Goal: Task Accomplishment & Management: Complete application form

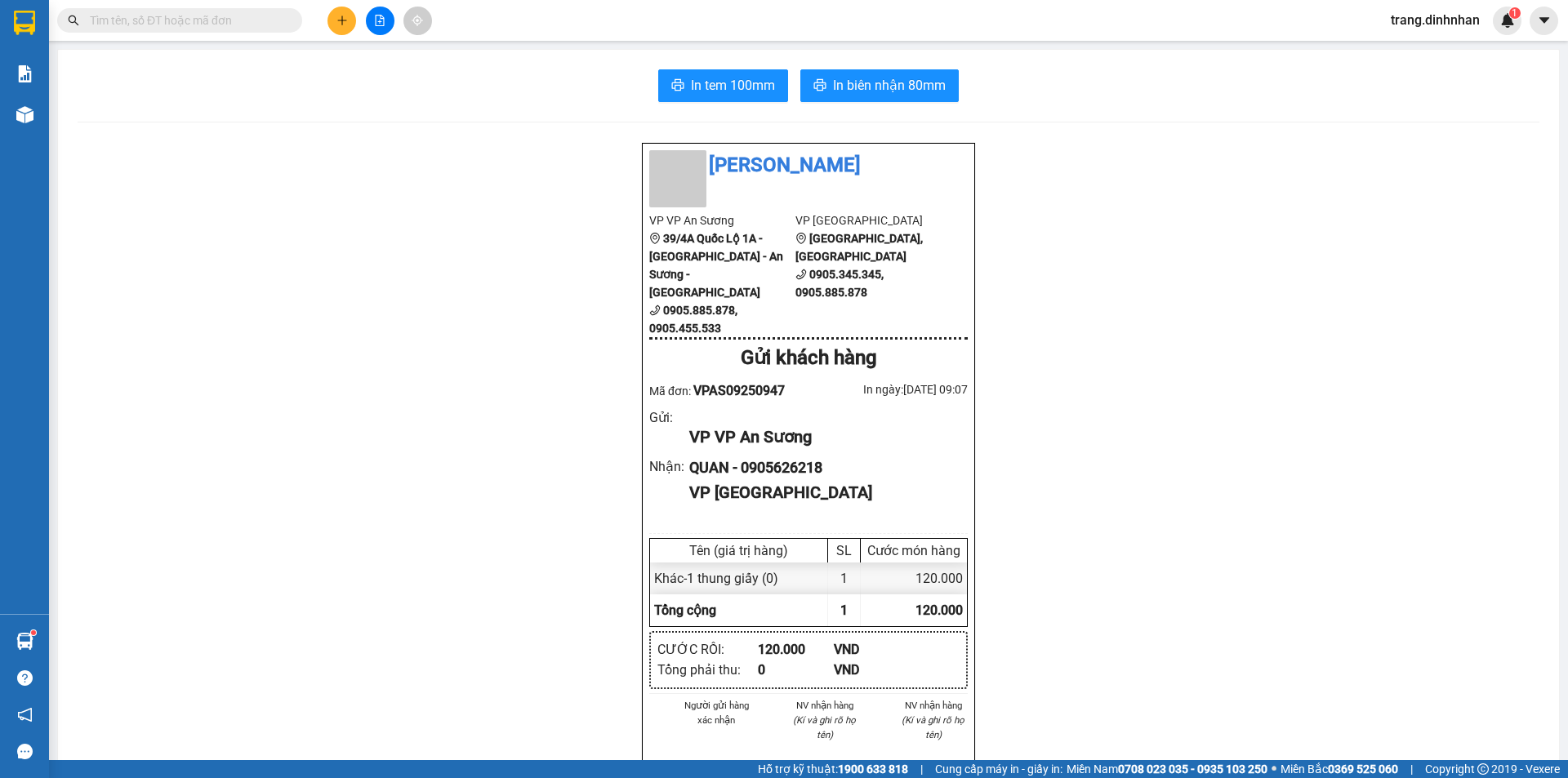
click at [334, 28] on button at bounding box center [342, 21] width 29 height 29
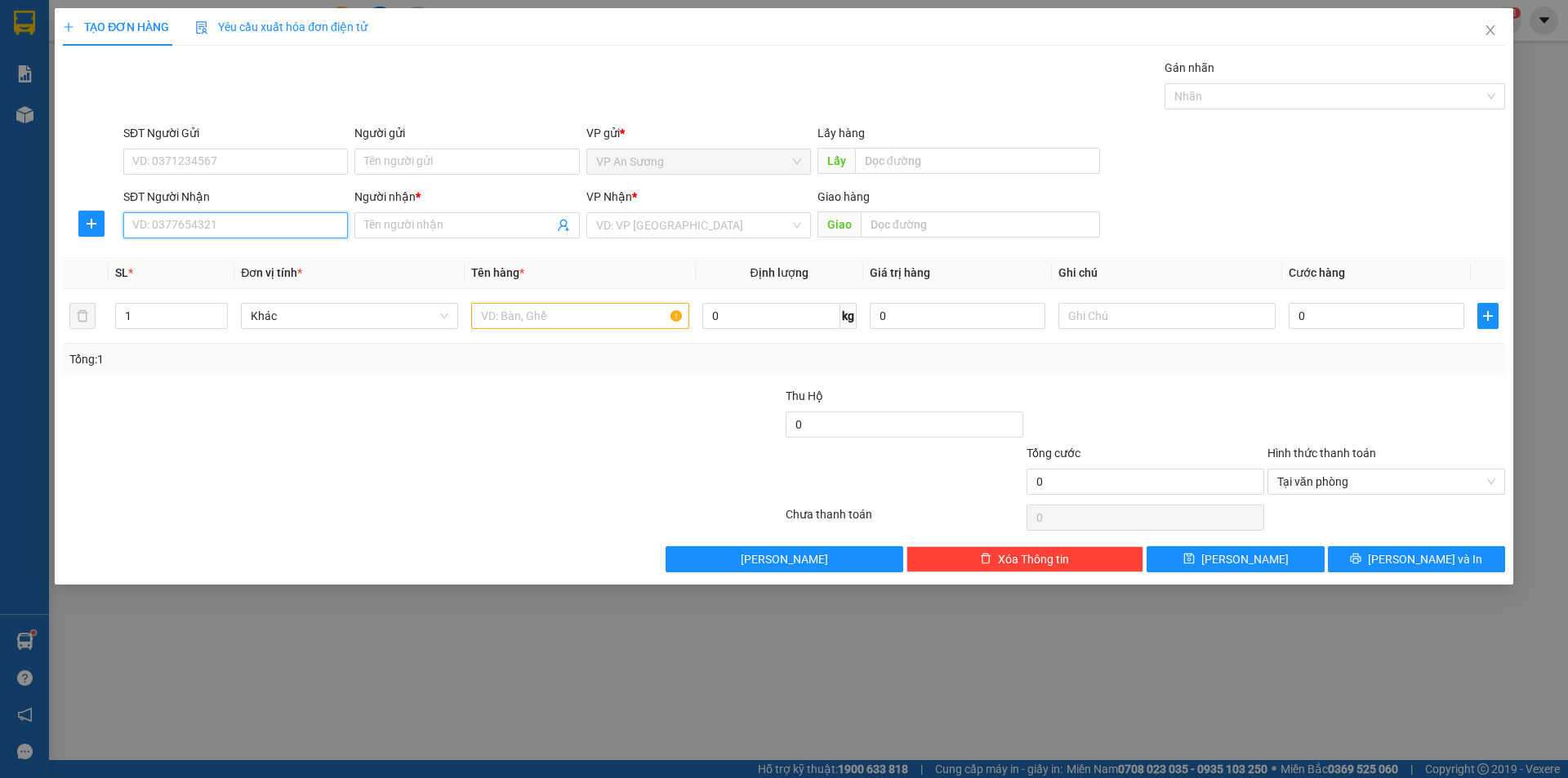
drag, startPoint x: 329, startPoint y: 227, endPoint x: 336, endPoint y: 227, distance: 7.0
click at [330, 227] on input "SĐT Người Nhận" at bounding box center [235, 225] width 225 height 26
type input "0704525611"
click at [433, 223] on input "Người nhận *" at bounding box center [458, 225] width 188 height 18
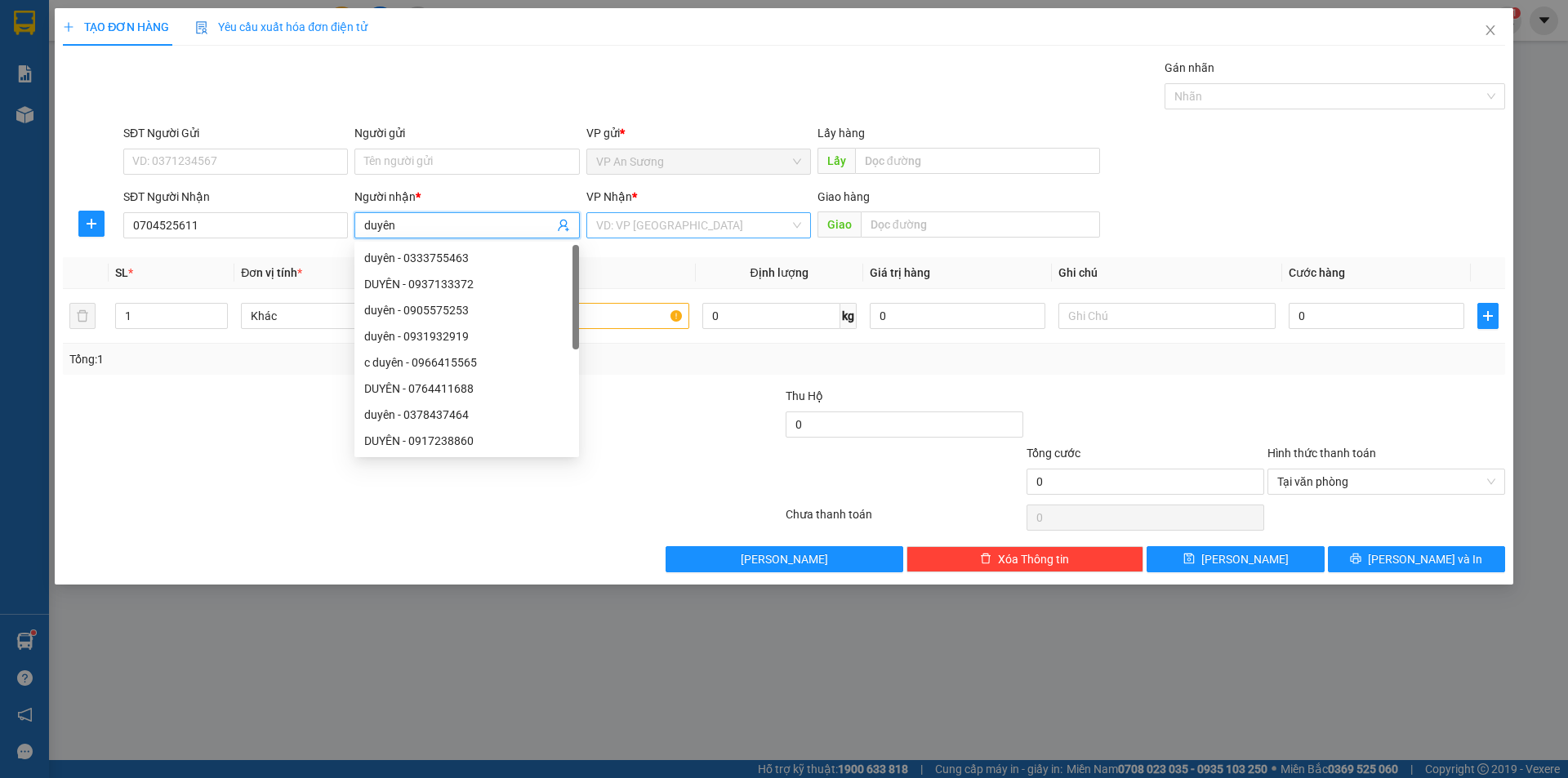
type input "duyên"
click at [731, 228] on input "search" at bounding box center [693, 226] width 194 height 25
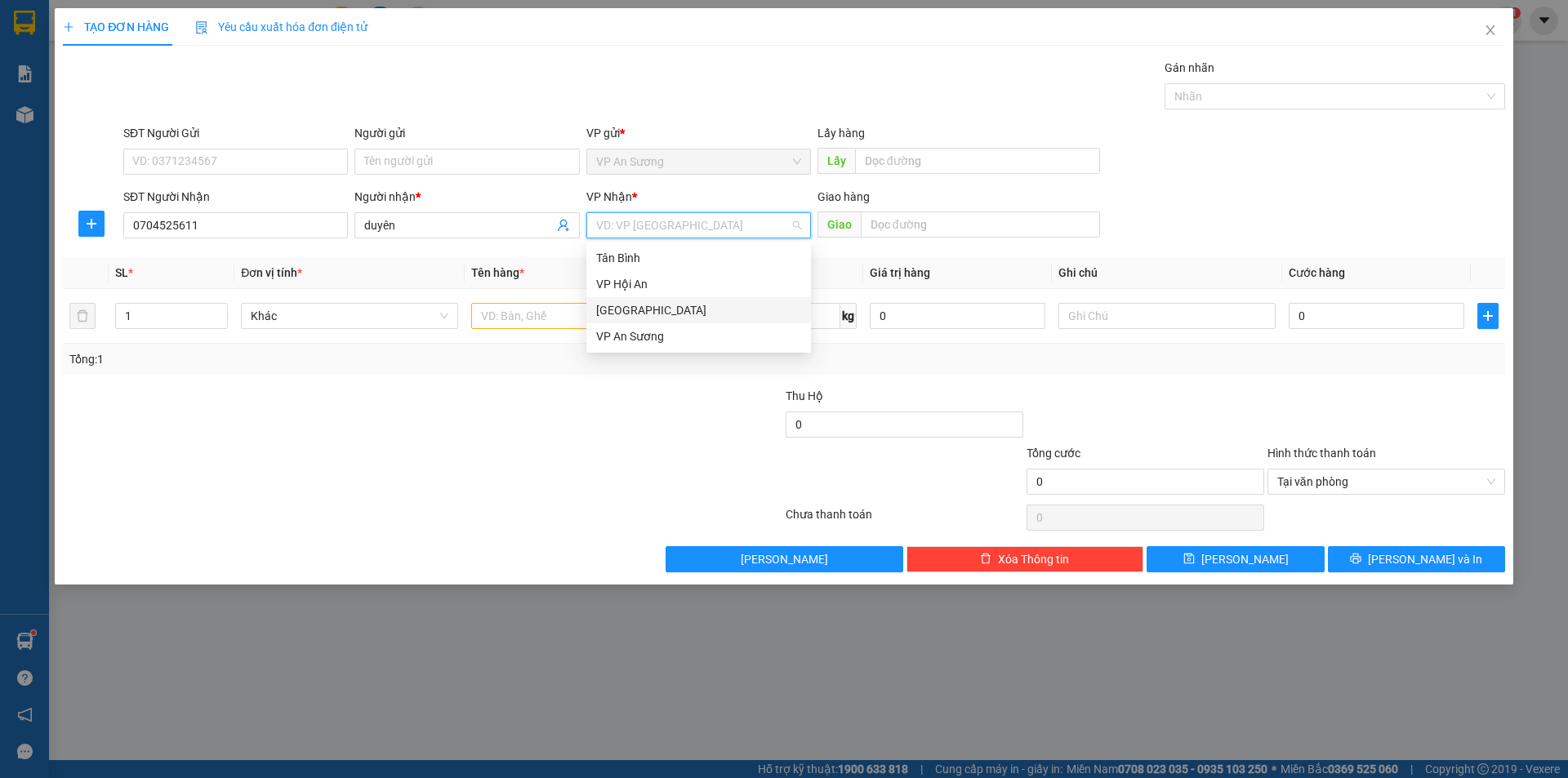
click at [686, 320] on div "[GEOGRAPHIC_DATA]" at bounding box center [698, 310] width 225 height 26
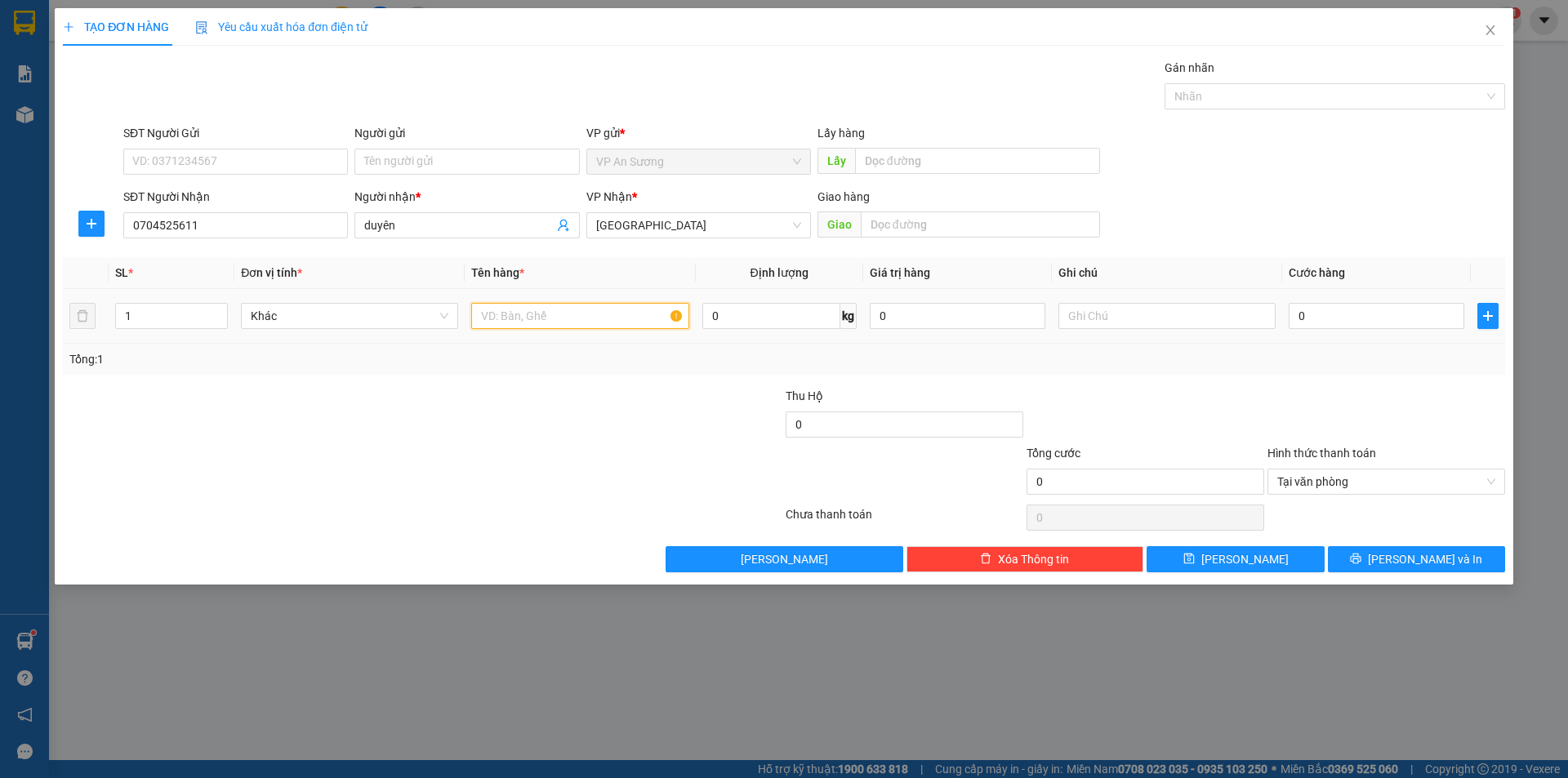
click at [509, 321] on input "text" at bounding box center [579, 315] width 217 height 26
click at [1498, 481] on div "Tại văn phòng" at bounding box center [1385, 482] width 238 height 26
type input "1 thùng giáy"
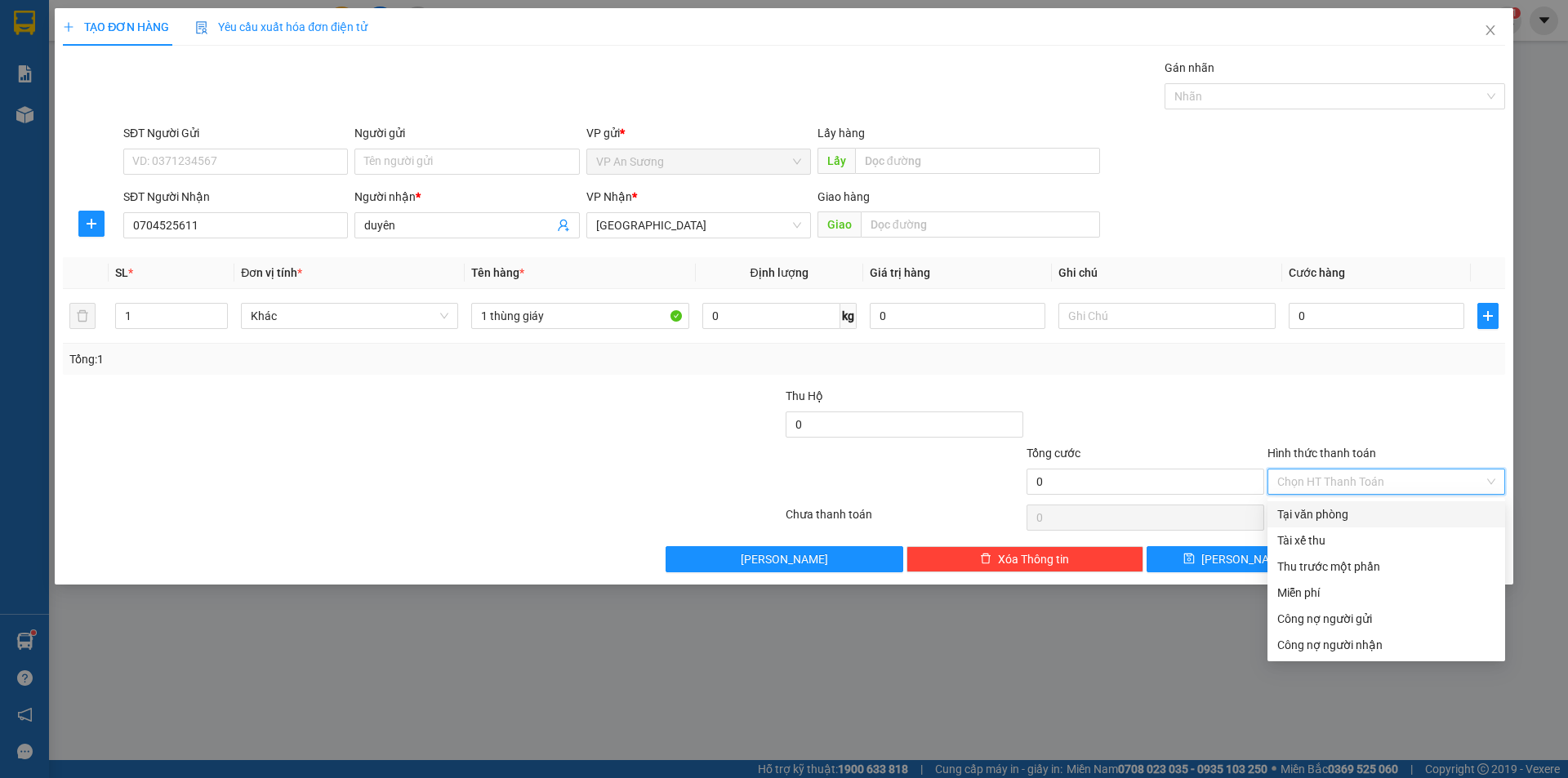
drag, startPoint x: 1448, startPoint y: 395, endPoint x: 1461, endPoint y: 458, distance: 64.3
click at [1448, 396] on div at bounding box center [1386, 416] width 241 height 57
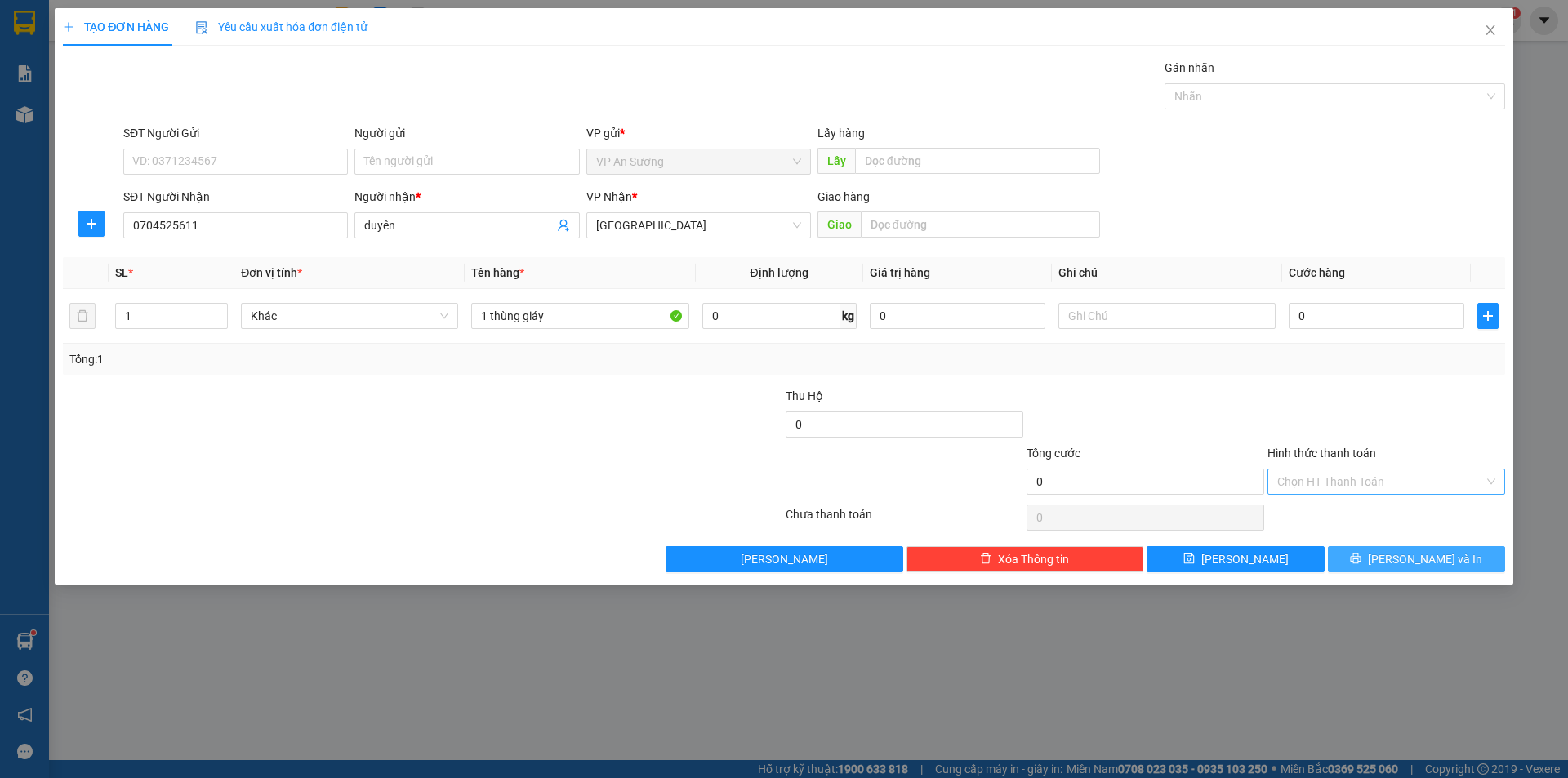
click at [1458, 565] on button "[PERSON_NAME] và In" at bounding box center [1416, 559] width 177 height 26
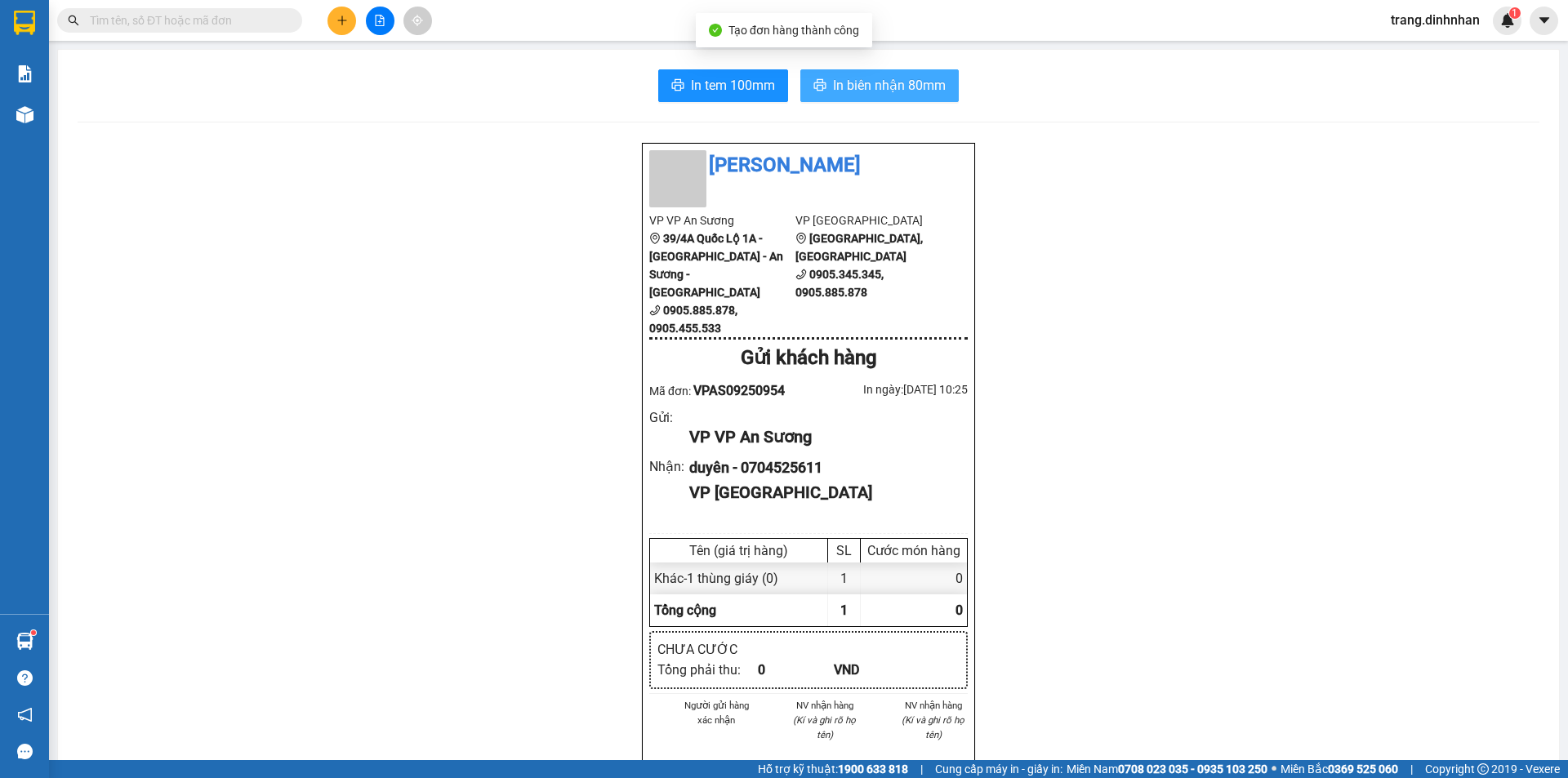
click at [949, 94] on button "In biên nhận 80mm" at bounding box center [880, 86] width 159 height 32
click at [340, 15] on icon "plus" at bounding box center [342, 20] width 11 height 11
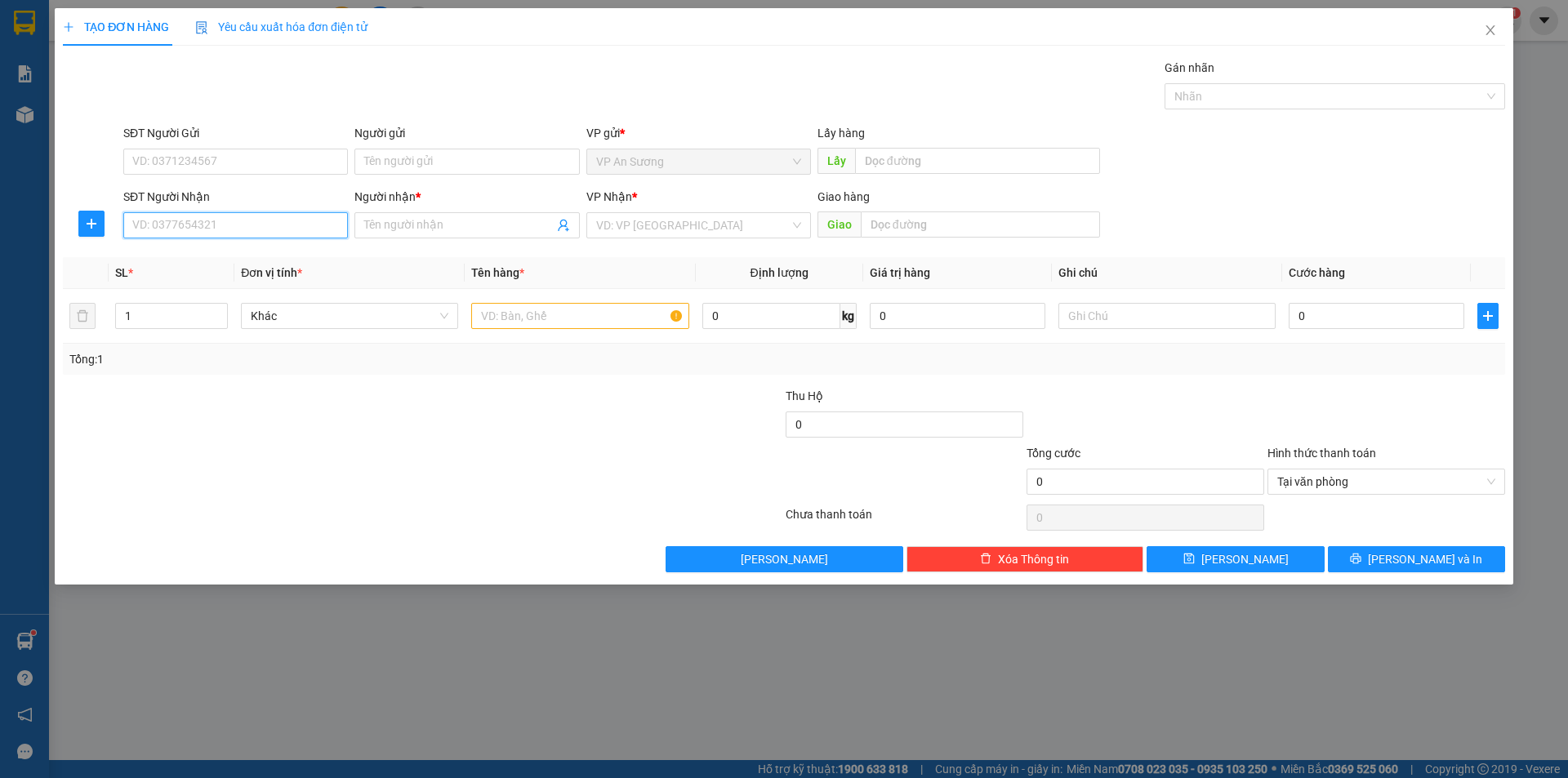
click at [301, 224] on input "SĐT Người Nhận" at bounding box center [235, 225] width 225 height 26
drag, startPoint x: 262, startPoint y: 258, endPoint x: 616, endPoint y: 341, distance: 363.6
click at [264, 258] on div "0982312950 - hiền" at bounding box center [235, 258] width 205 height 18
type input "0982312950"
type input "hiền"
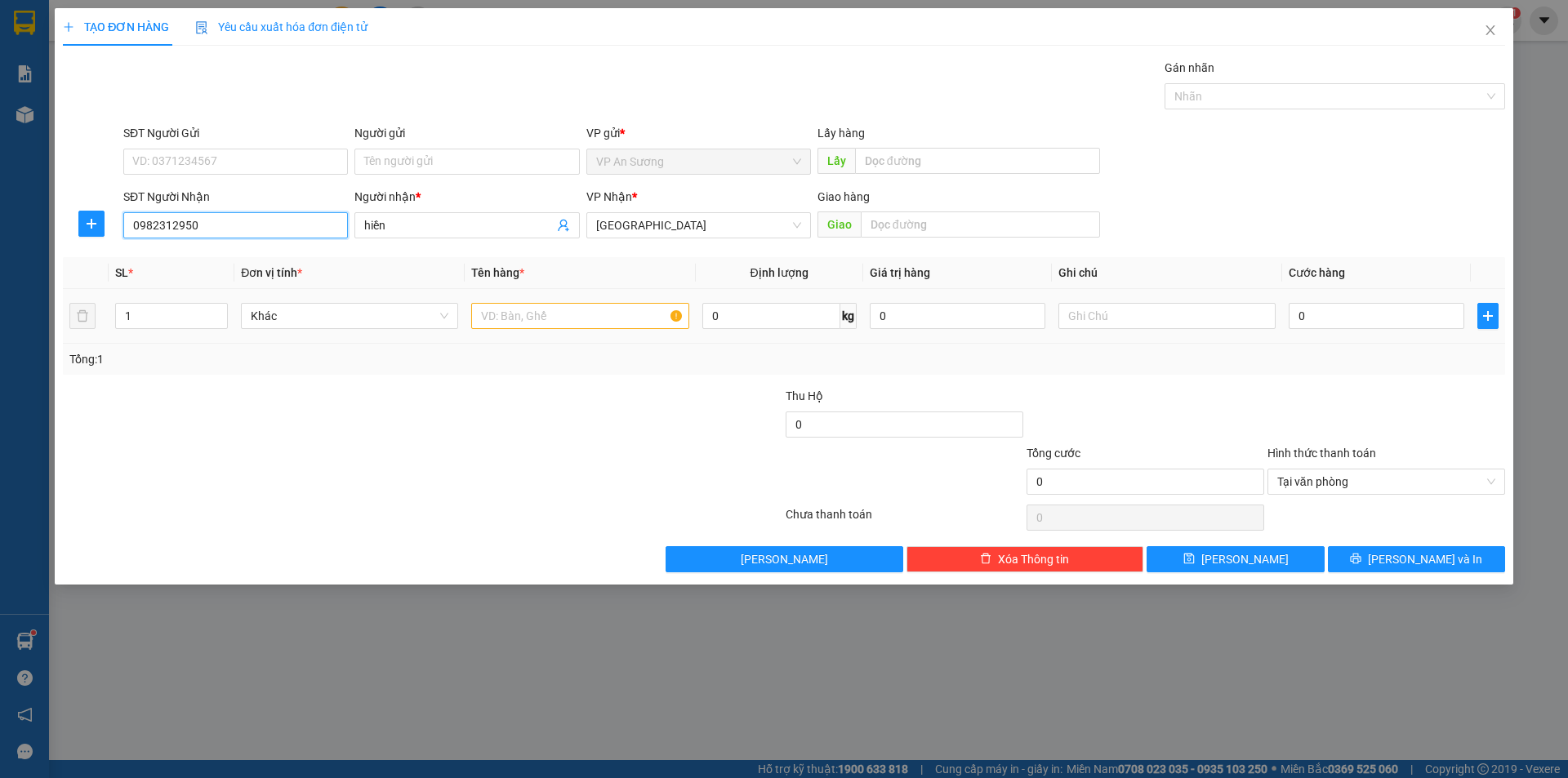
type input "0982312950"
click at [633, 313] on input "text" at bounding box center [579, 315] width 217 height 26
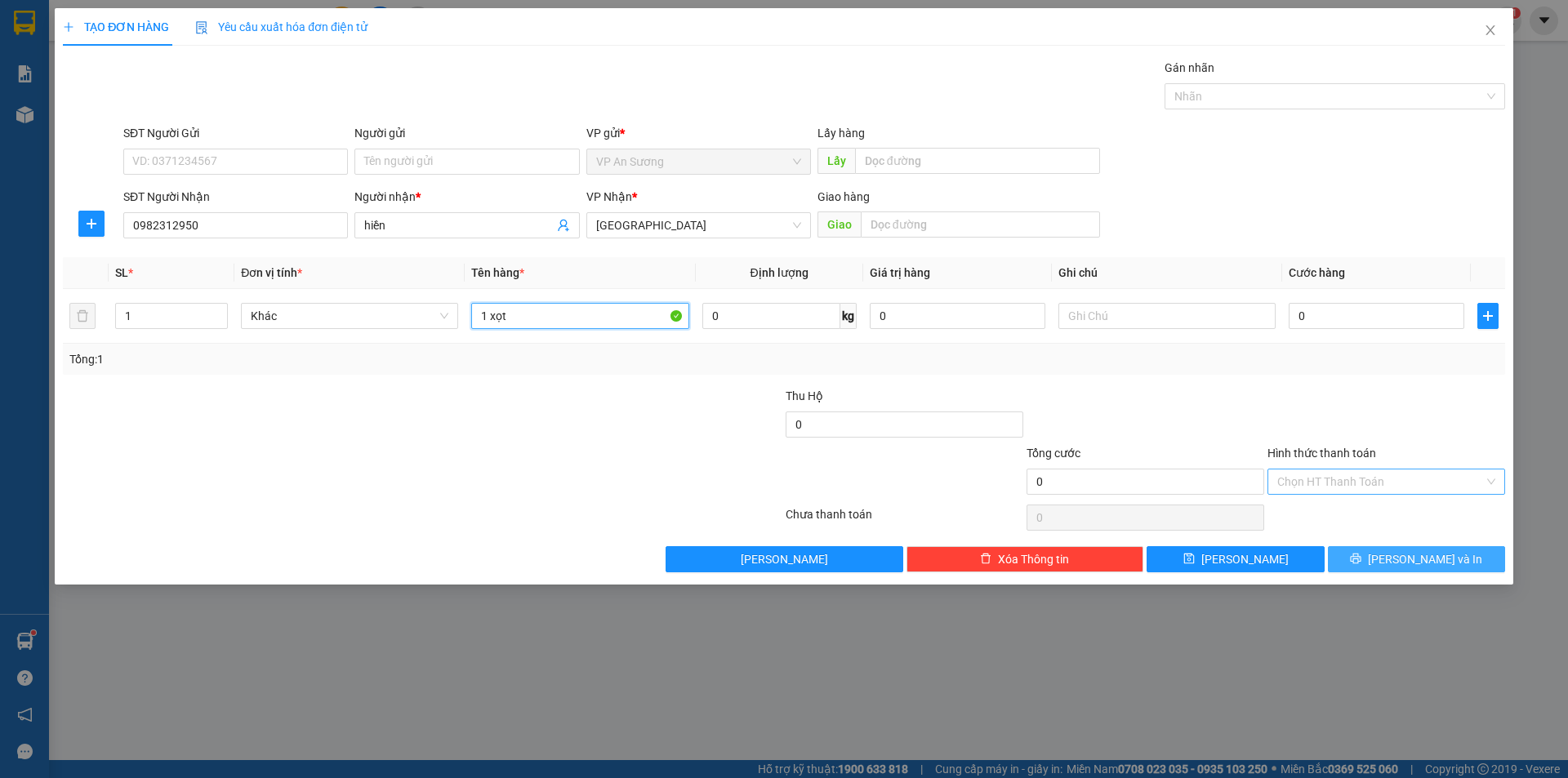
drag, startPoint x: 1492, startPoint y: 481, endPoint x: 1409, endPoint y: 556, distance: 111.9
type input "1 xọt"
click at [1407, 561] on span "[PERSON_NAME] và In" at bounding box center [1426, 559] width 115 height 18
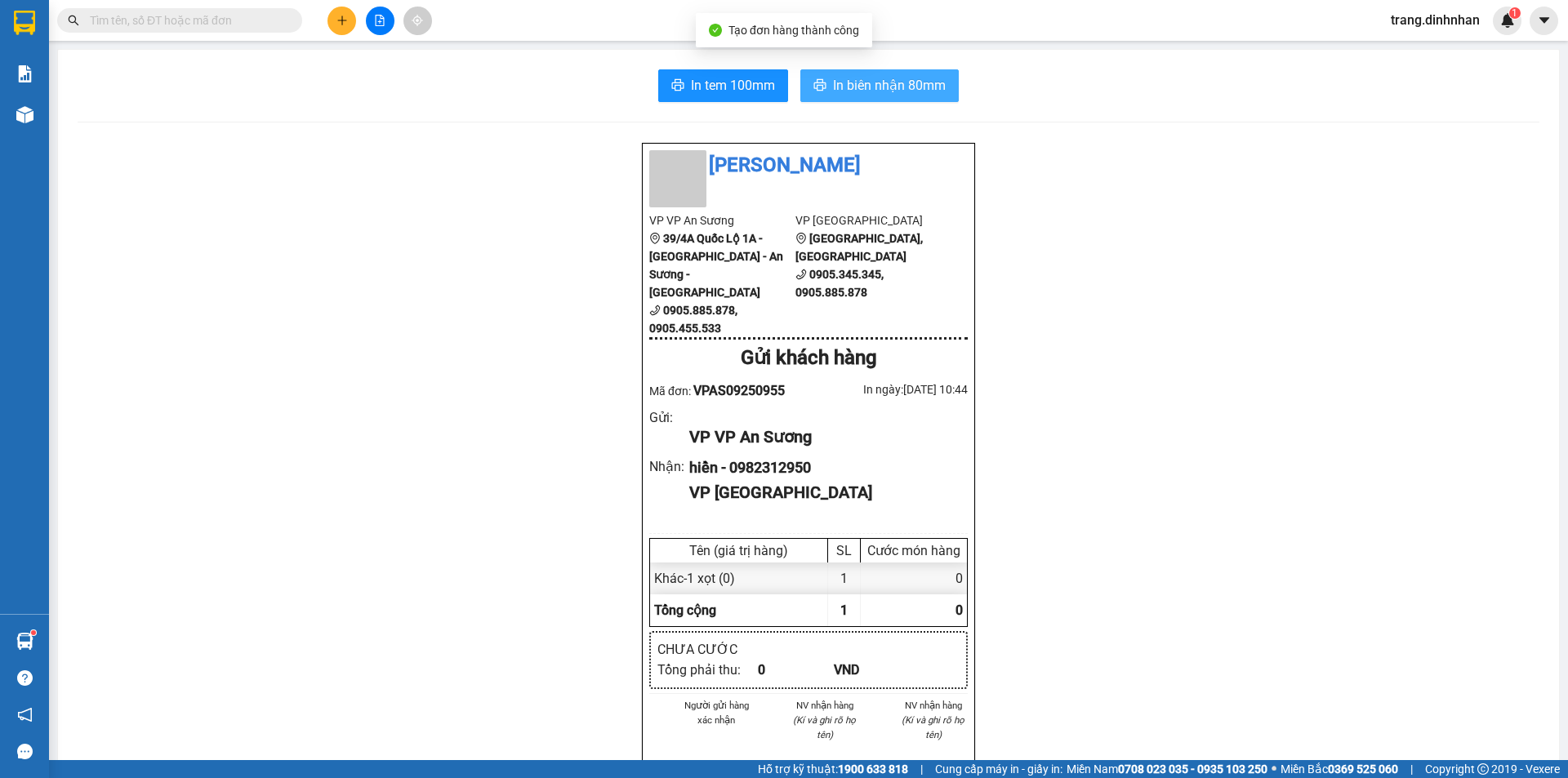
click at [932, 97] on button "In biên nhận 80mm" at bounding box center [880, 86] width 159 height 32
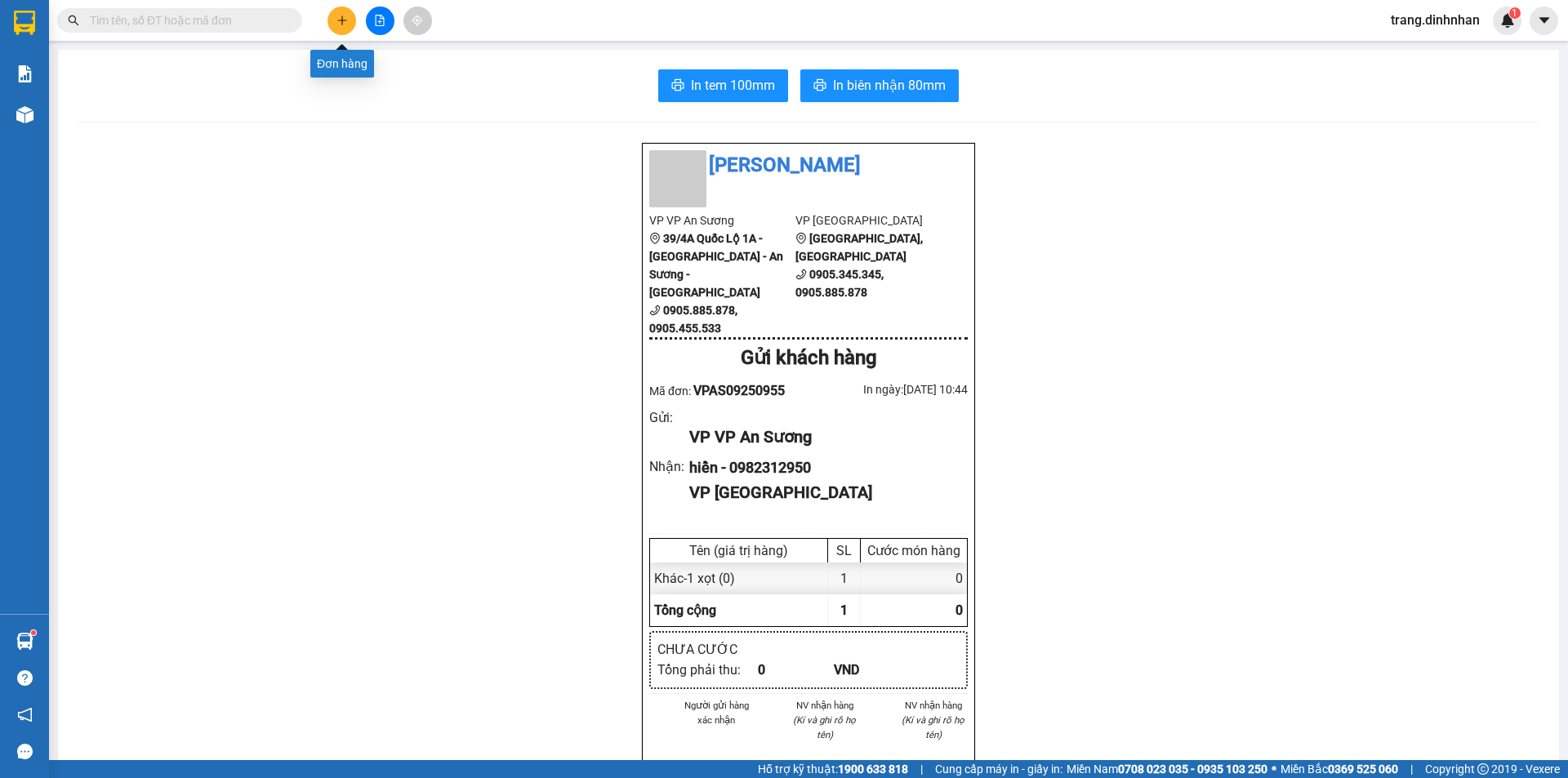
click at [340, 21] on icon "plus" at bounding box center [342, 20] width 11 height 11
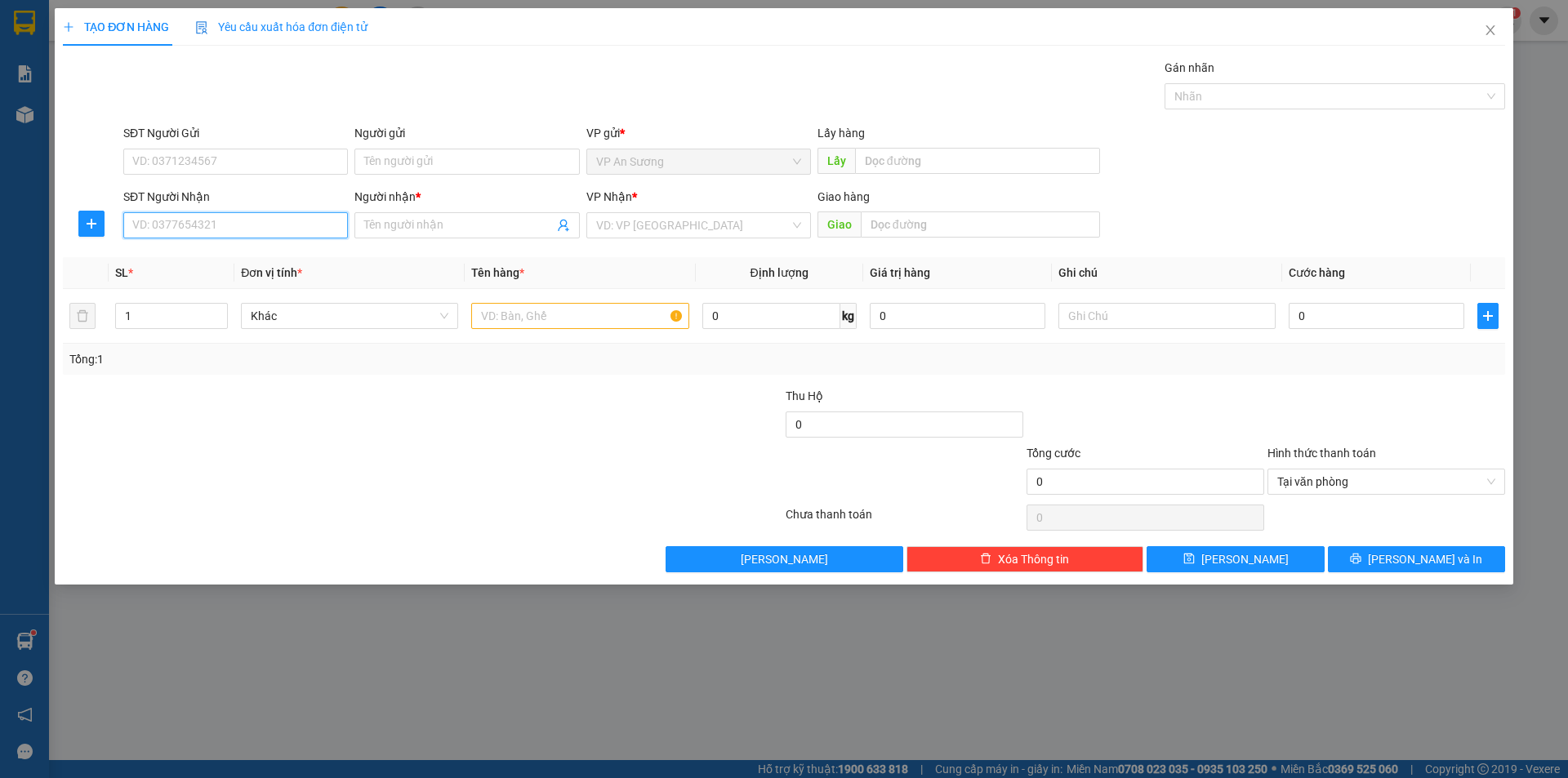
click at [311, 215] on input "SĐT Người Nhận" at bounding box center [235, 225] width 225 height 26
click at [216, 253] on div "0389318377 - trâm" at bounding box center [235, 258] width 205 height 18
type input "0389318377"
type input "trâm"
type input "0389318377"
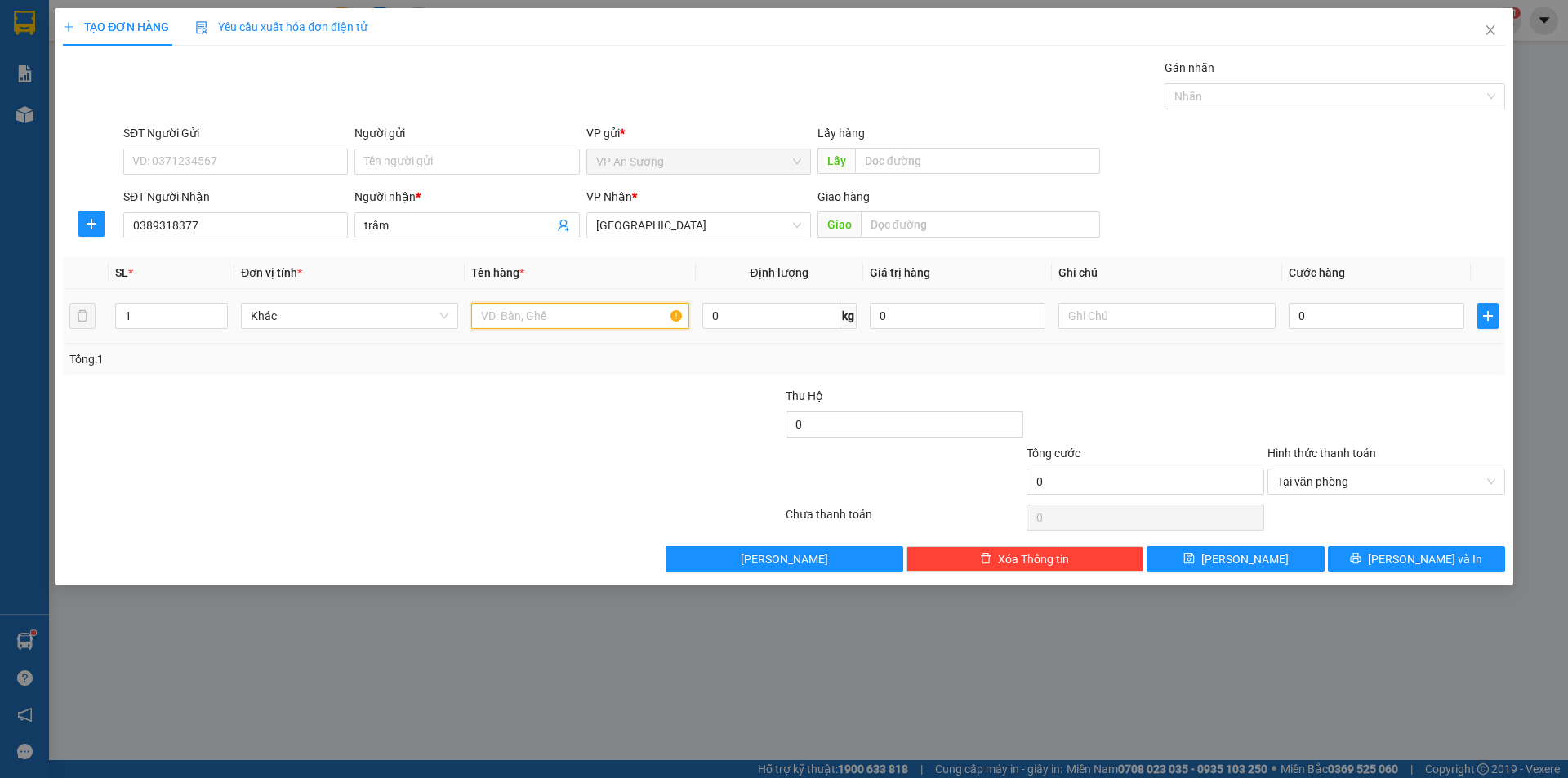
click at [557, 329] on input "text" at bounding box center [579, 315] width 217 height 26
type input "4 xốp"
click at [225, 310] on span "Increase Value" at bounding box center [218, 311] width 18 height 14
type input "4"
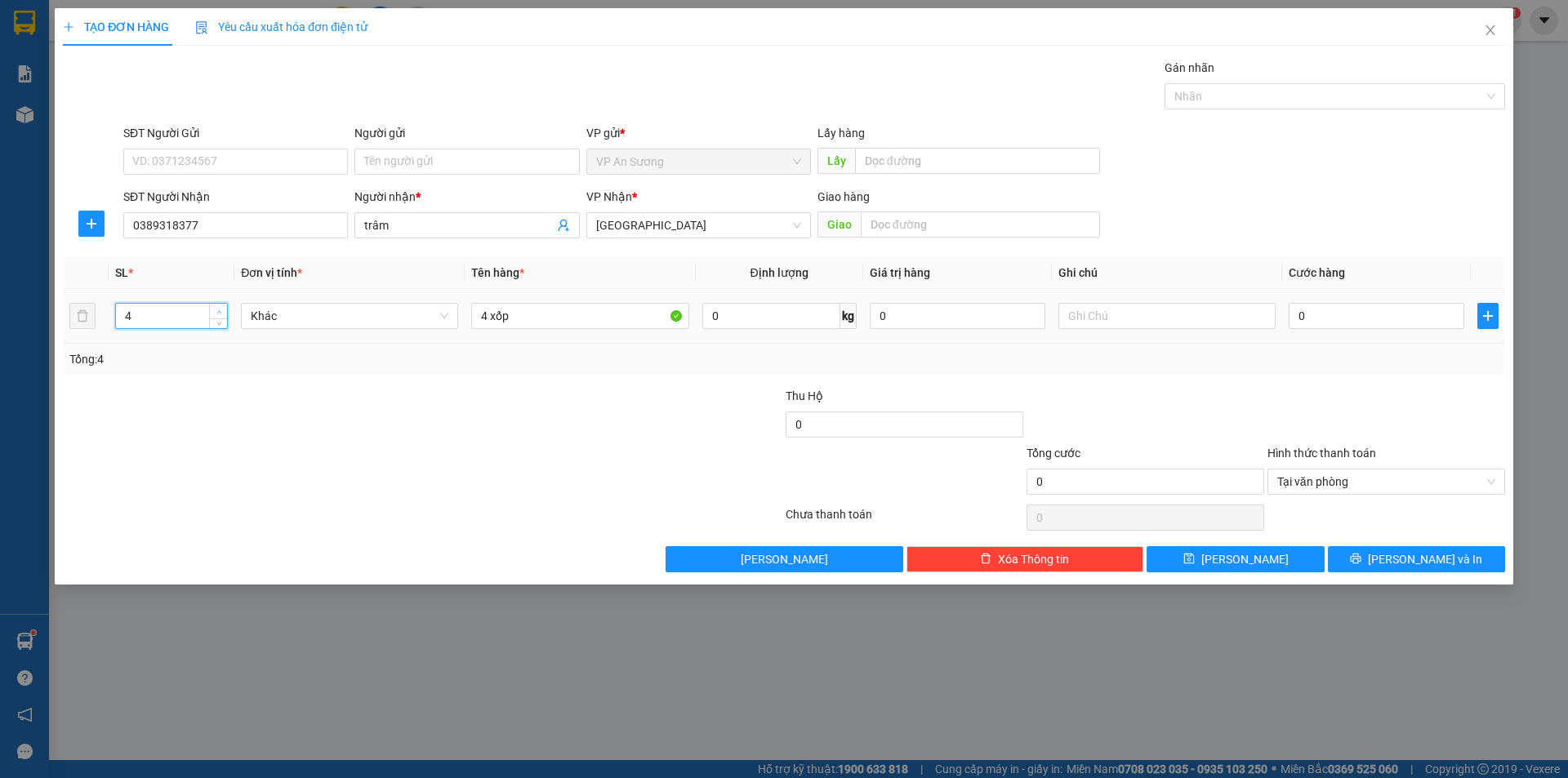
click at [225, 310] on span "Increase Value" at bounding box center [218, 311] width 18 height 14
click at [1476, 470] on span "Tại văn phòng" at bounding box center [1386, 482] width 218 height 25
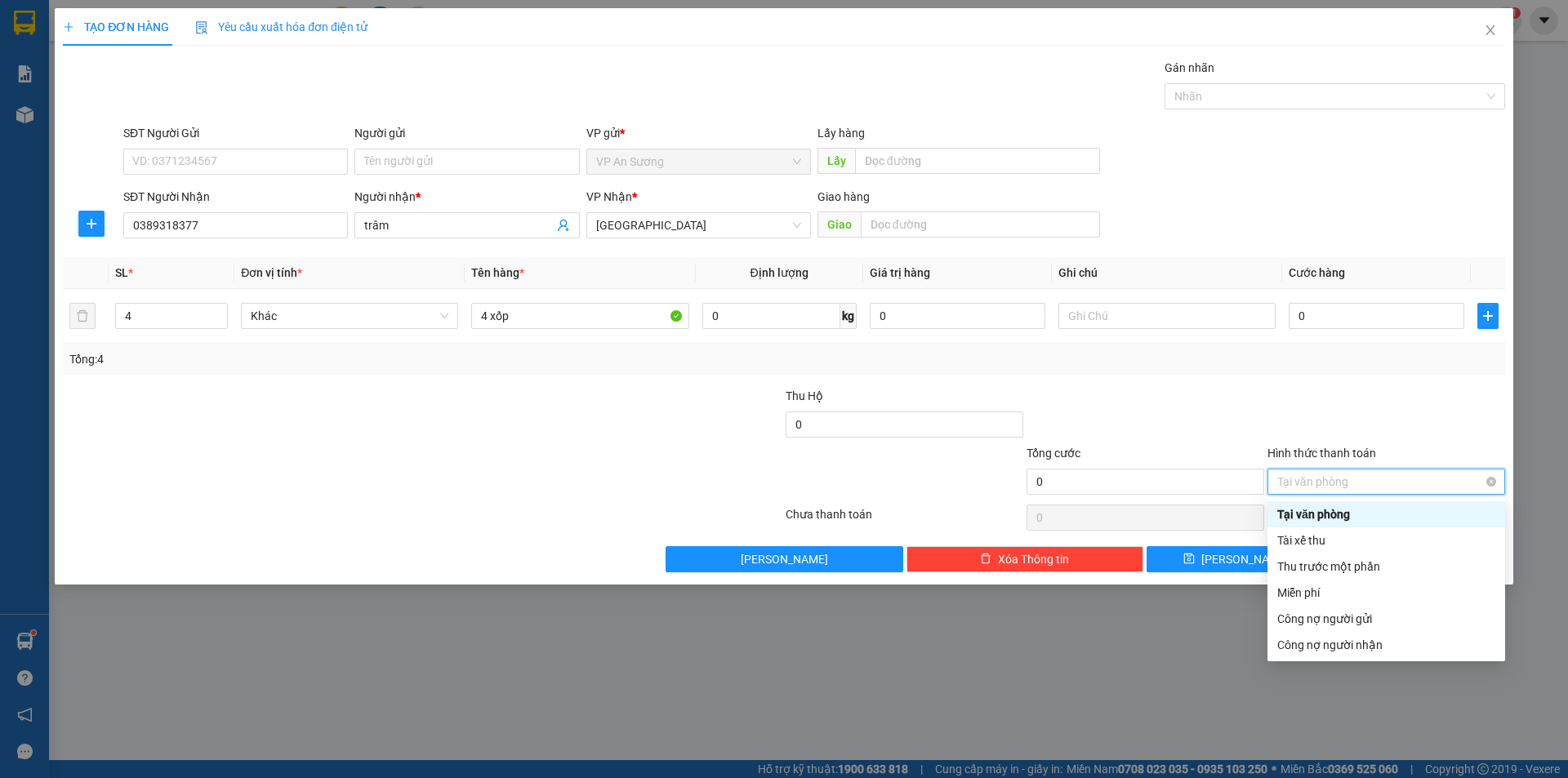
click at [1496, 485] on div "Tại văn phòng" at bounding box center [1385, 482] width 238 height 26
click at [1375, 379] on div "Transit Pickup Surcharge Ids Transit Deliver Surcharge Ids Transit Deliver Surc…" at bounding box center [784, 316] width 1442 height 514
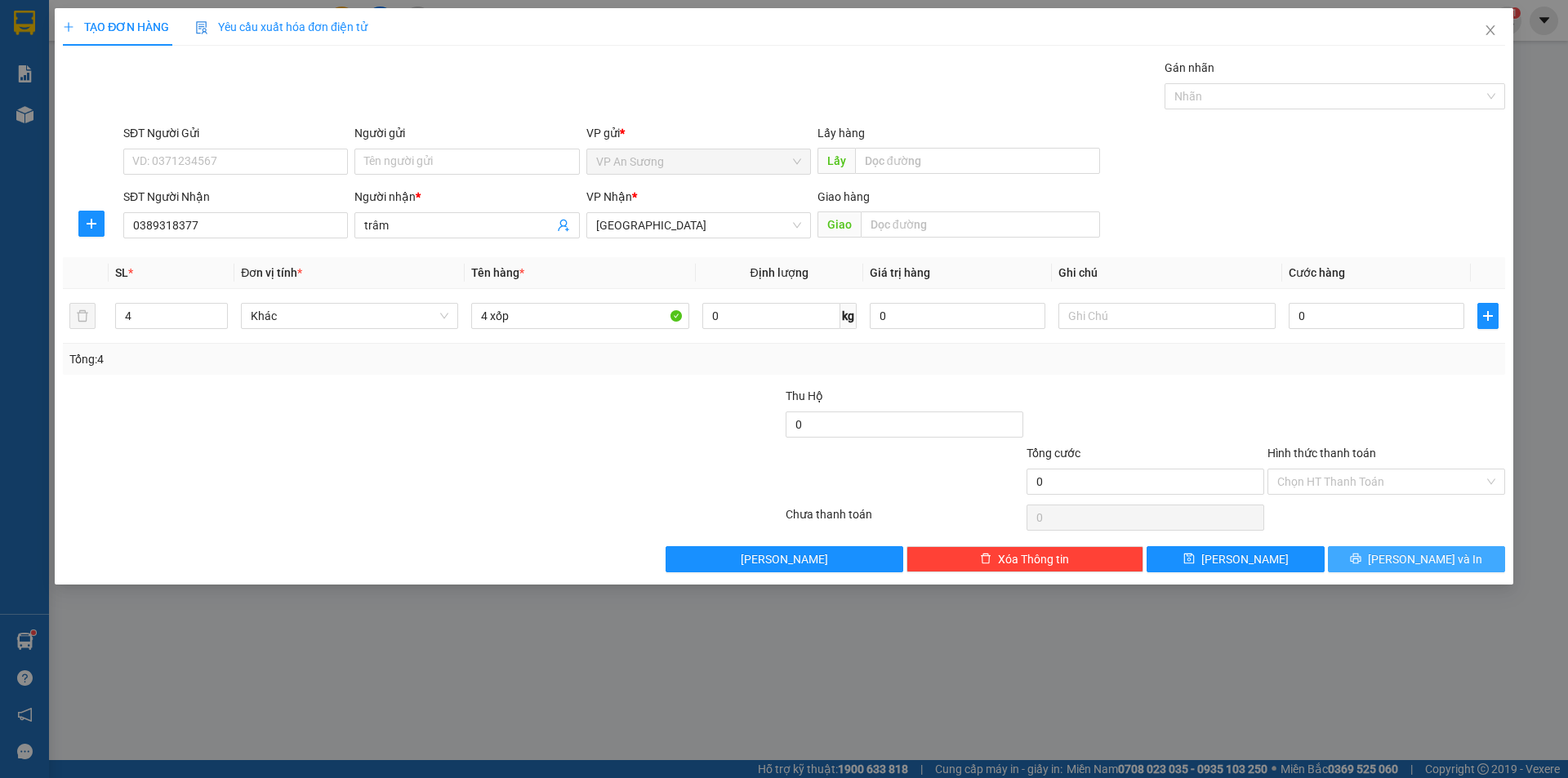
click at [1447, 556] on span "[PERSON_NAME] và In" at bounding box center [1426, 559] width 115 height 18
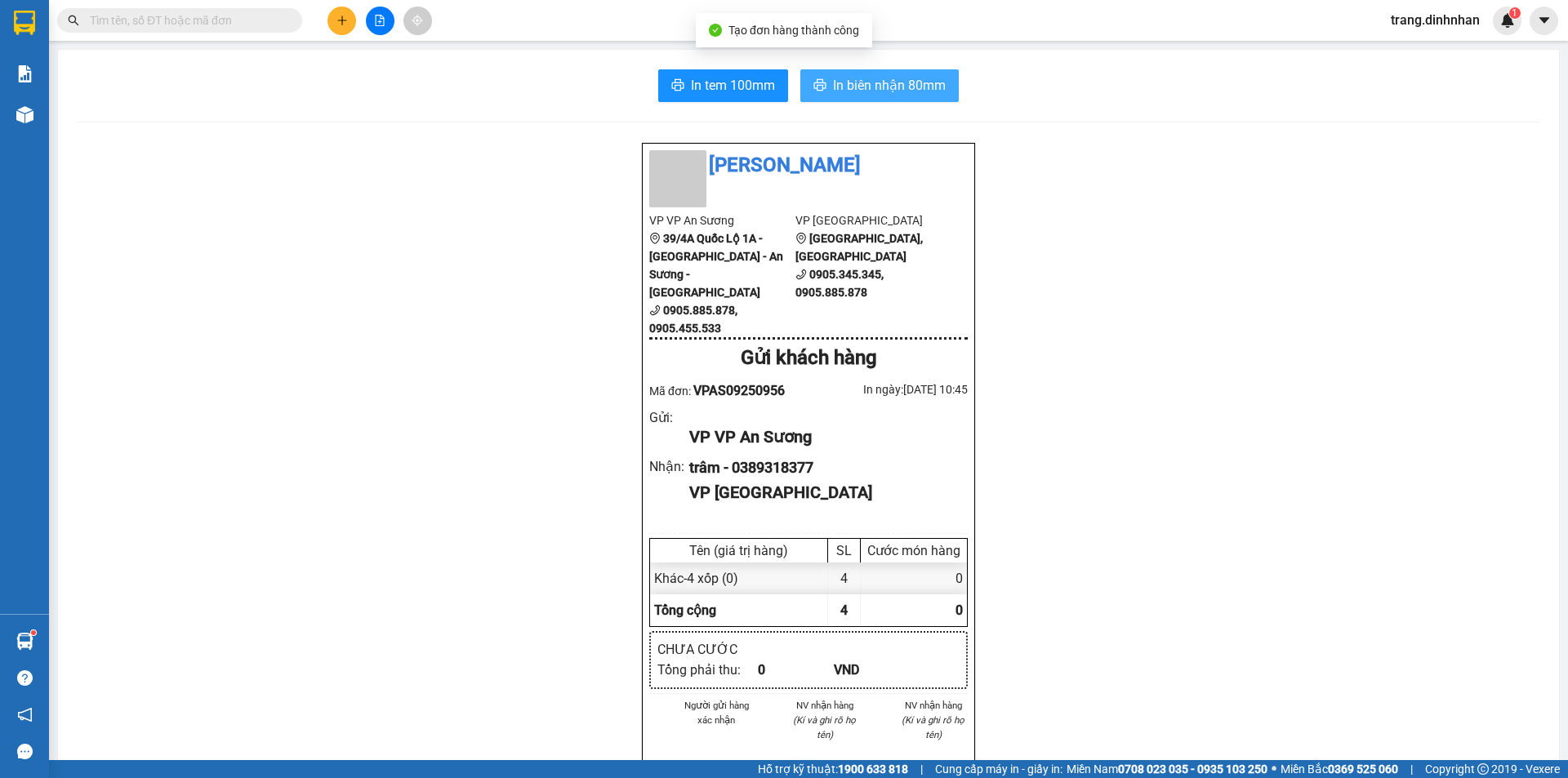
click at [856, 84] on span "In biên nhận 80mm" at bounding box center [890, 85] width 113 height 20
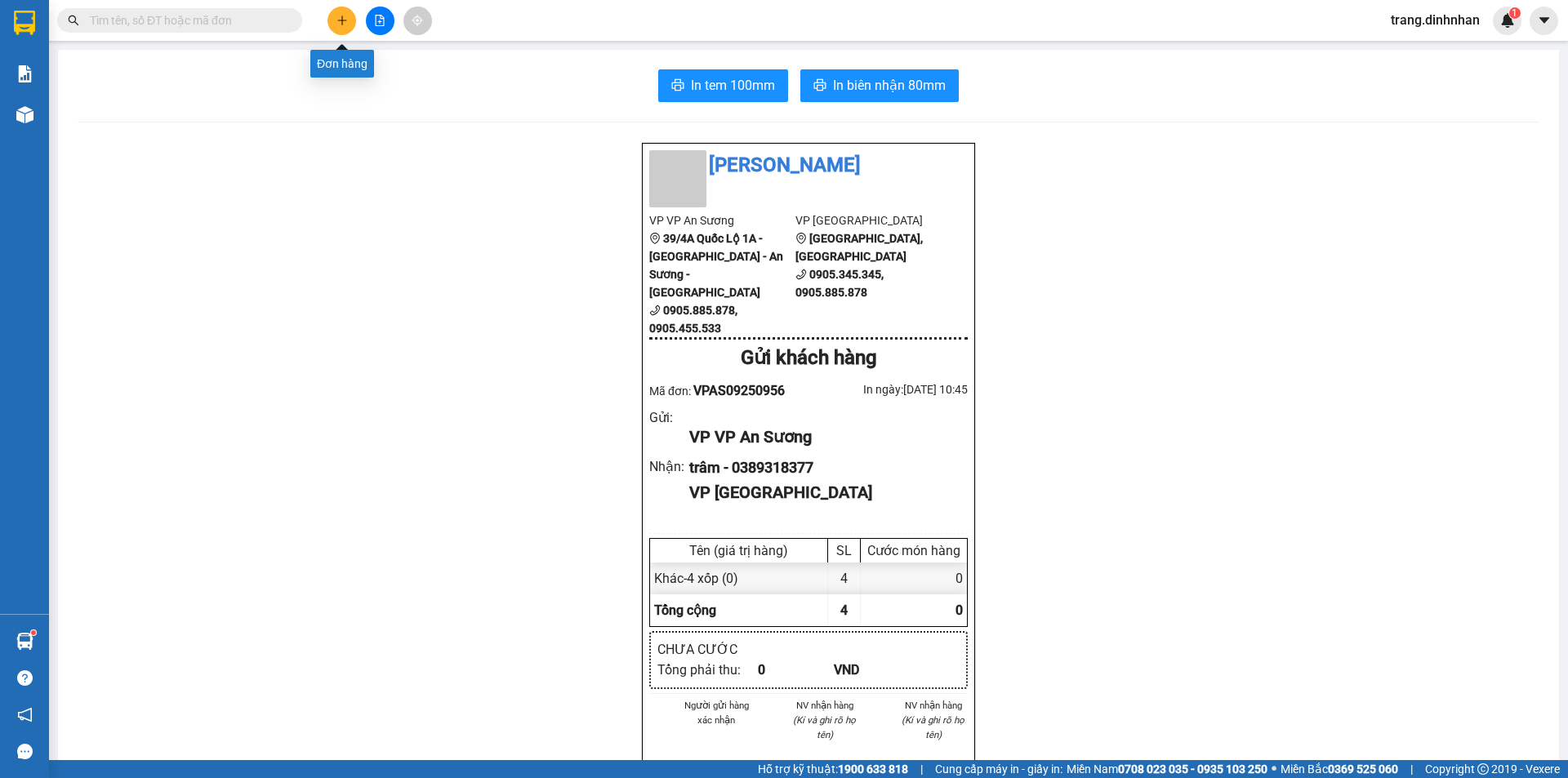
click at [331, 20] on button at bounding box center [342, 21] width 29 height 29
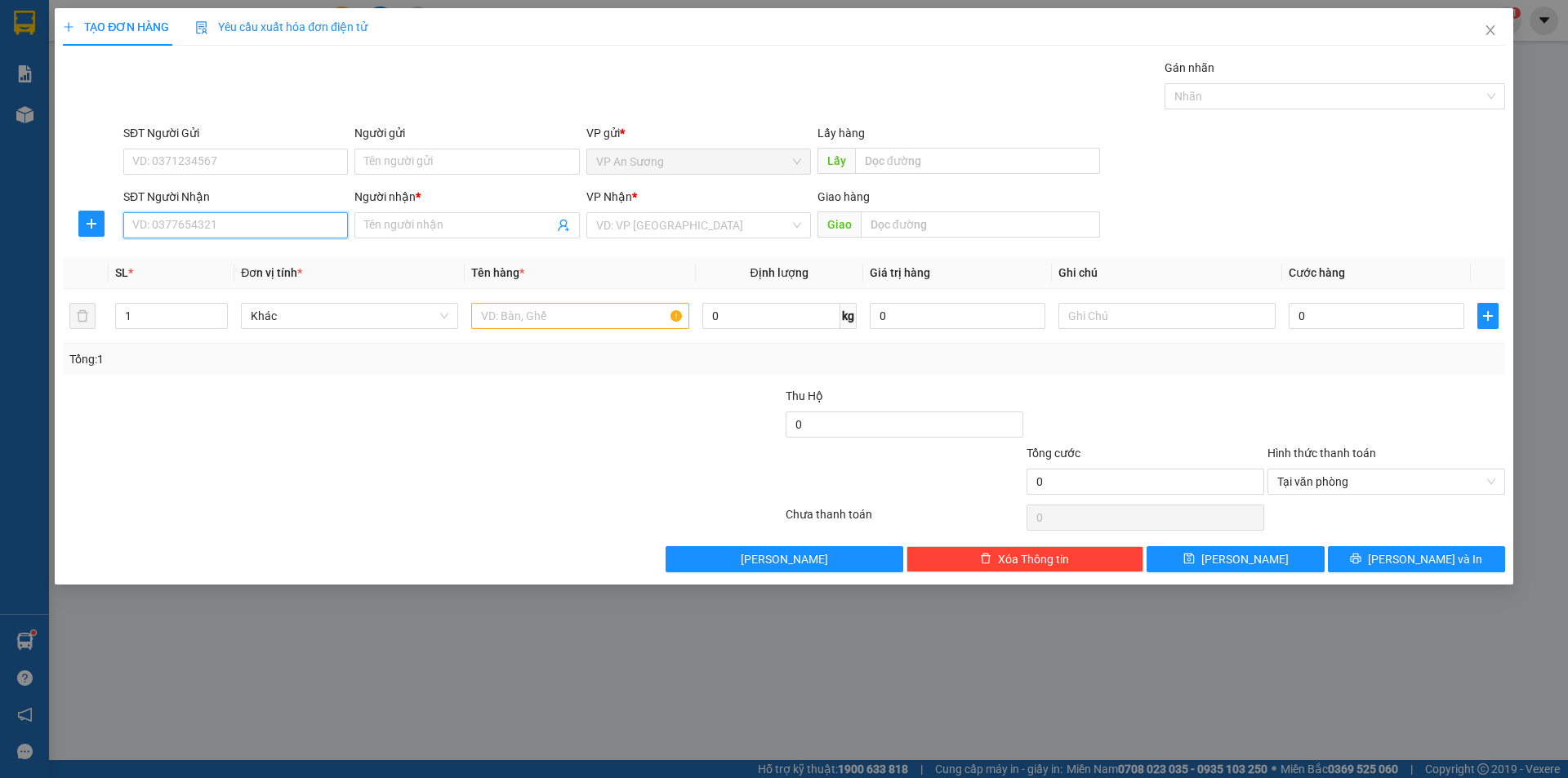
click at [314, 229] on input "SĐT Người Nhận" at bounding box center [235, 225] width 225 height 26
drag, startPoint x: 175, startPoint y: 255, endPoint x: 573, endPoint y: 296, distance: 400.1
click at [175, 257] on div "0938518359 - [PERSON_NAME] 1" at bounding box center [235, 258] width 205 height 18
type input "0938518359"
type input "[PERSON_NAME] 1"
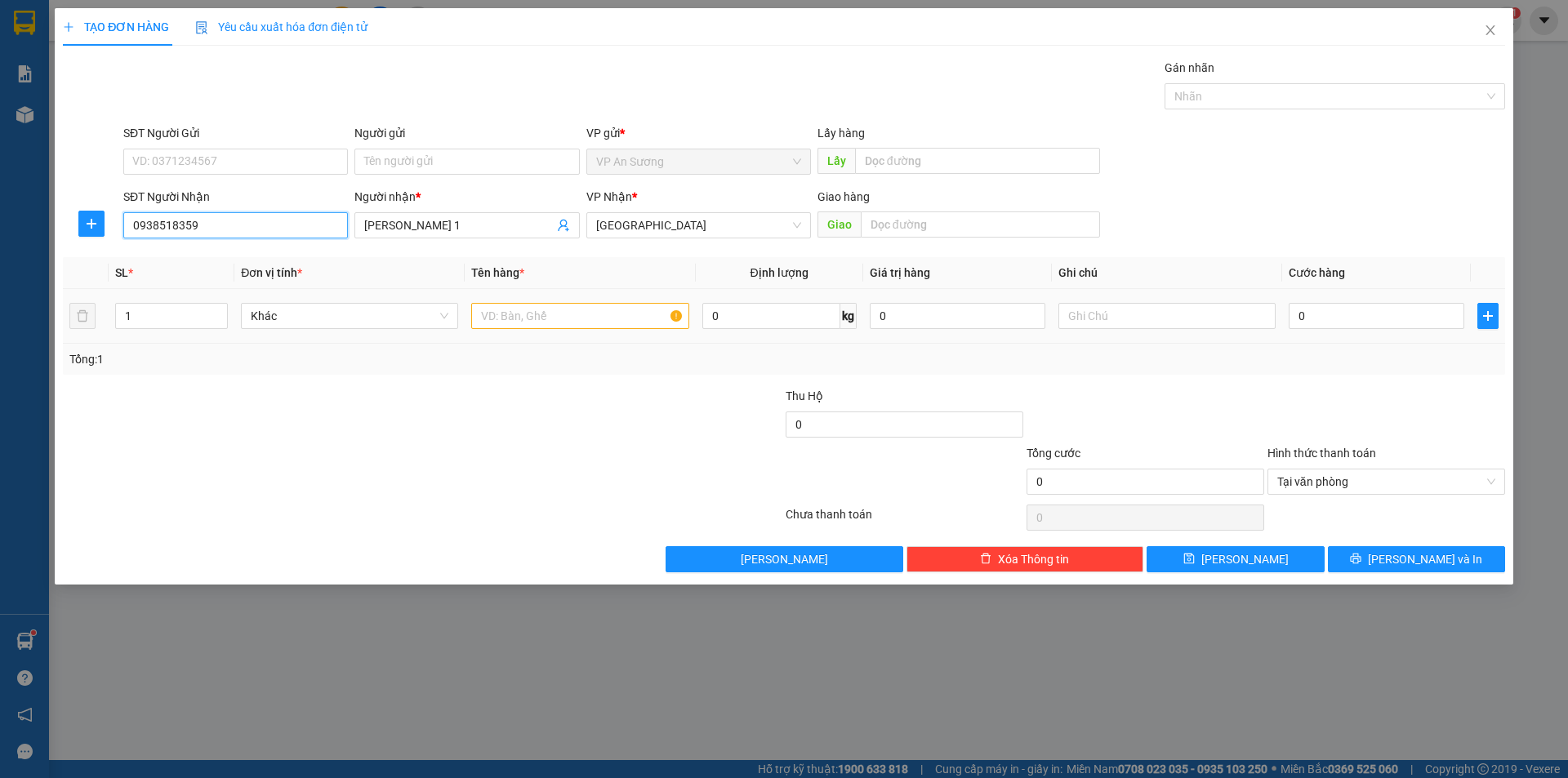
type input "0938518359"
click at [571, 316] on input "text" at bounding box center [579, 315] width 217 height 26
click at [223, 313] on span "Decrease Value" at bounding box center [218, 320] width 18 height 14
type input "2 xốp"
type input "2"
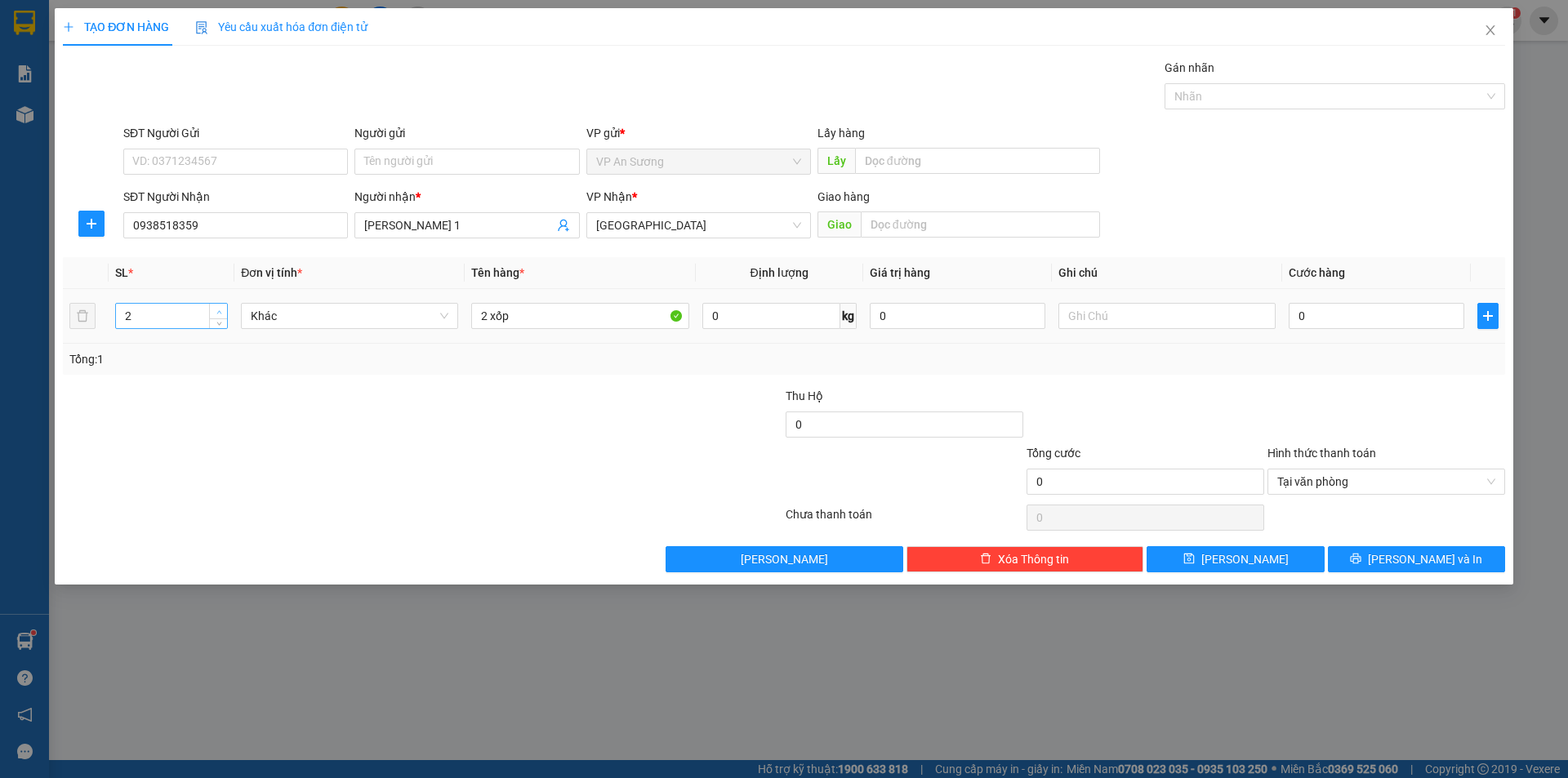
click at [220, 310] on icon "up" at bounding box center [219, 313] width 6 height 6
click at [1421, 565] on span "[PERSON_NAME] và In" at bounding box center [1426, 559] width 115 height 18
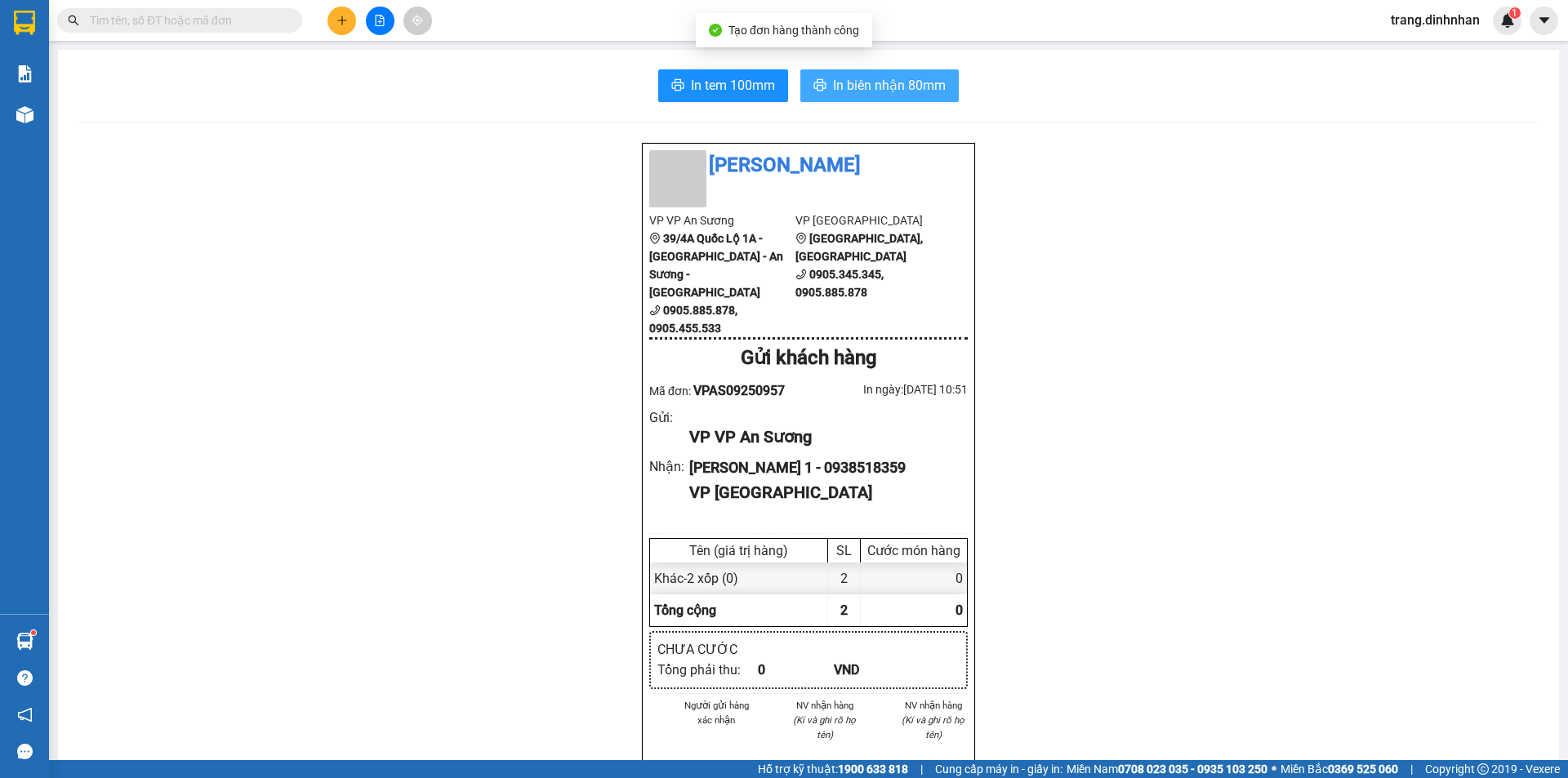
click at [891, 93] on span "In biên nhận 80mm" at bounding box center [890, 85] width 113 height 20
click at [339, 21] on icon "plus" at bounding box center [342, 20] width 11 height 11
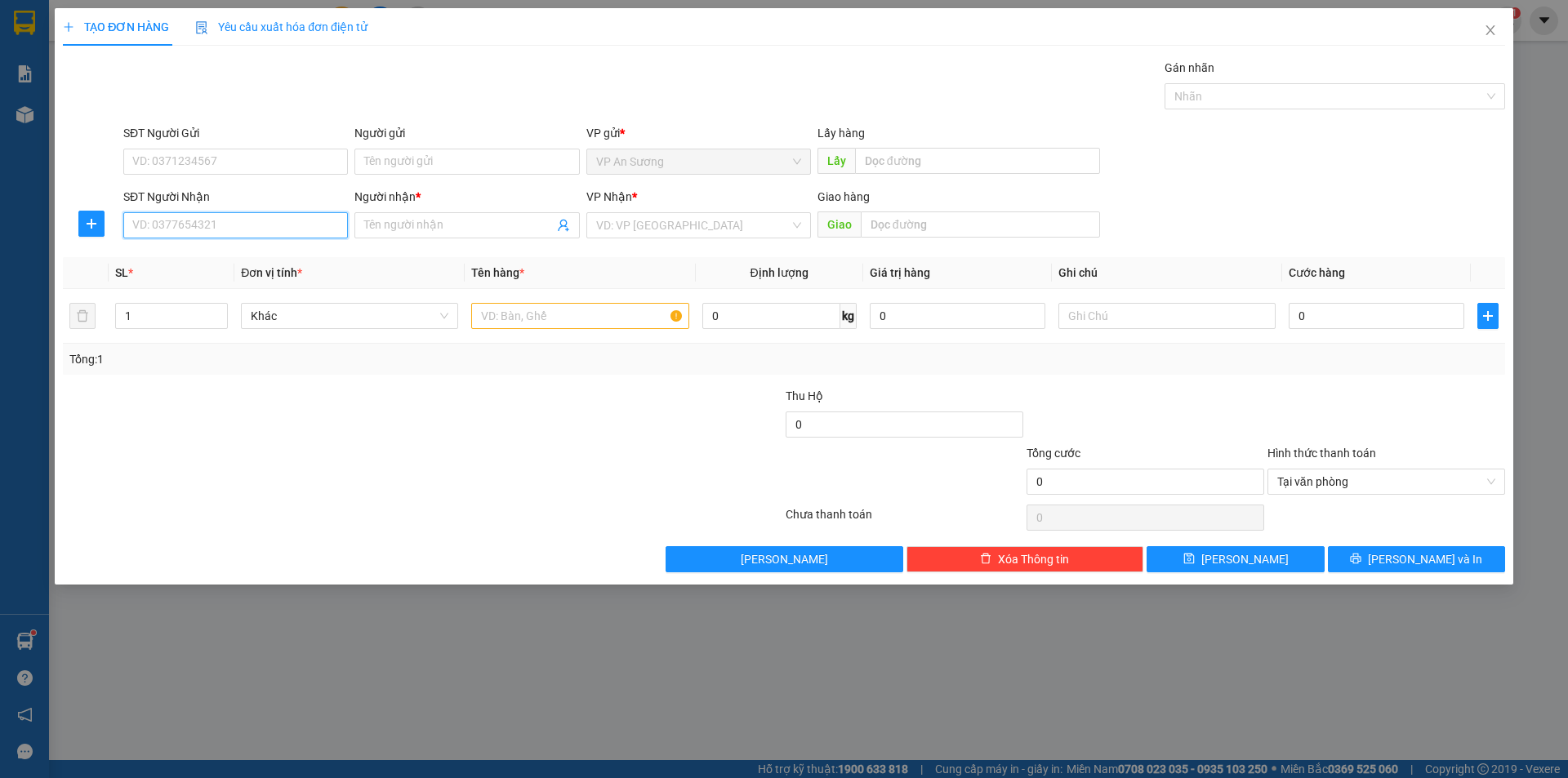
click at [259, 229] on input "SĐT Người Nhận" at bounding box center [235, 225] width 225 height 26
click at [305, 227] on input "SĐT Người Nhận" at bounding box center [235, 225] width 225 height 26
drag, startPoint x: 262, startPoint y: 264, endPoint x: 652, endPoint y: 305, distance: 392.1
click at [267, 262] on div "0913111599 - [GEOGRAPHIC_DATA]" at bounding box center [235, 258] width 205 height 18
type input "0913111599"
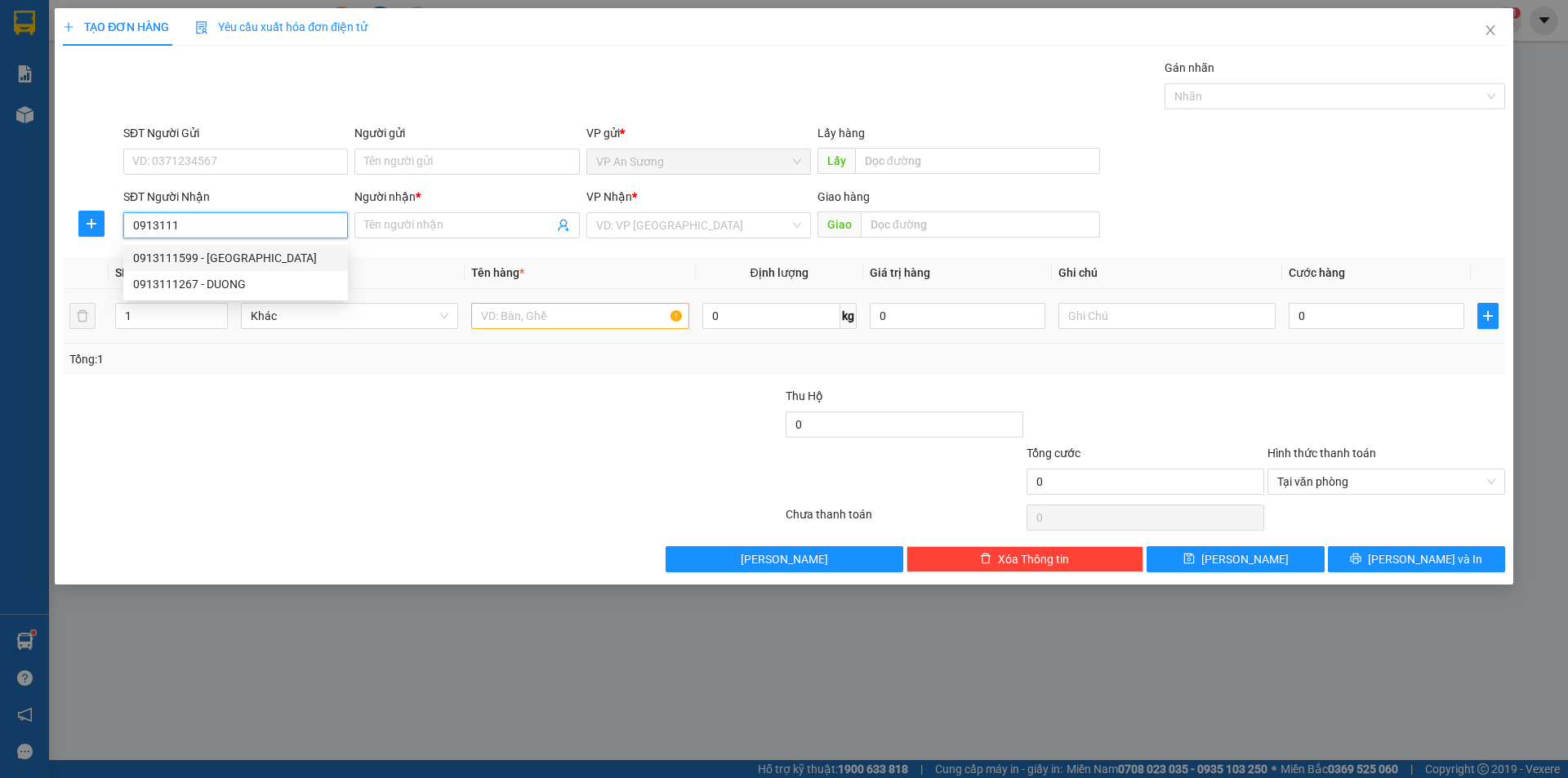
type input "[PERSON_NAME]"
type input "0913111599"
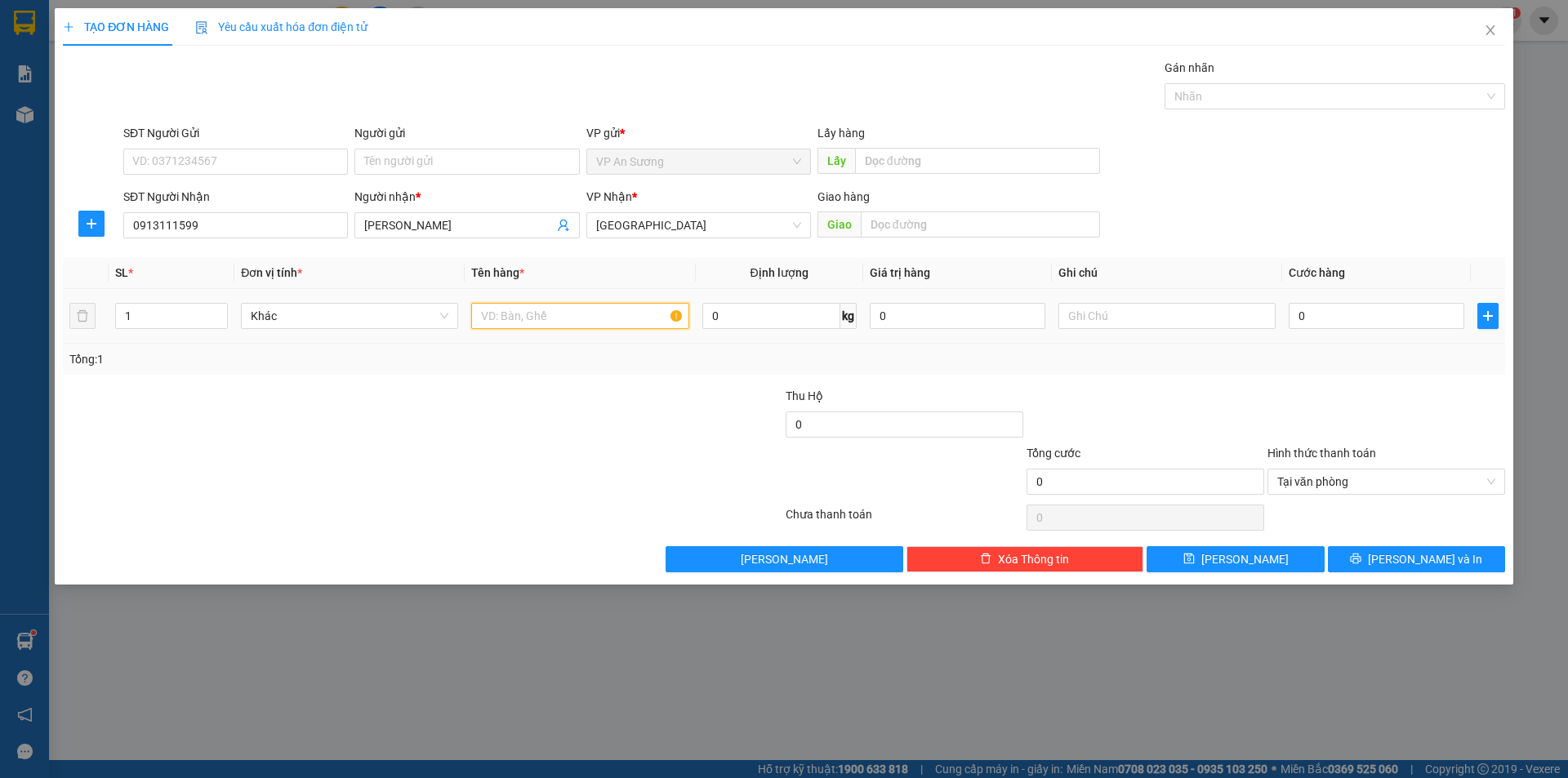
click at [664, 312] on input "text" at bounding box center [579, 315] width 217 height 26
type input "1 thùng giáy"
drag, startPoint x: 1465, startPoint y: 456, endPoint x: 1474, endPoint y: 485, distance: 30.4
click at [1474, 483] on form "Thu Hộ 0 Tổng cước 0 Hình thức thanh toán Tại văn phòng" at bounding box center [784, 444] width 1442 height 115
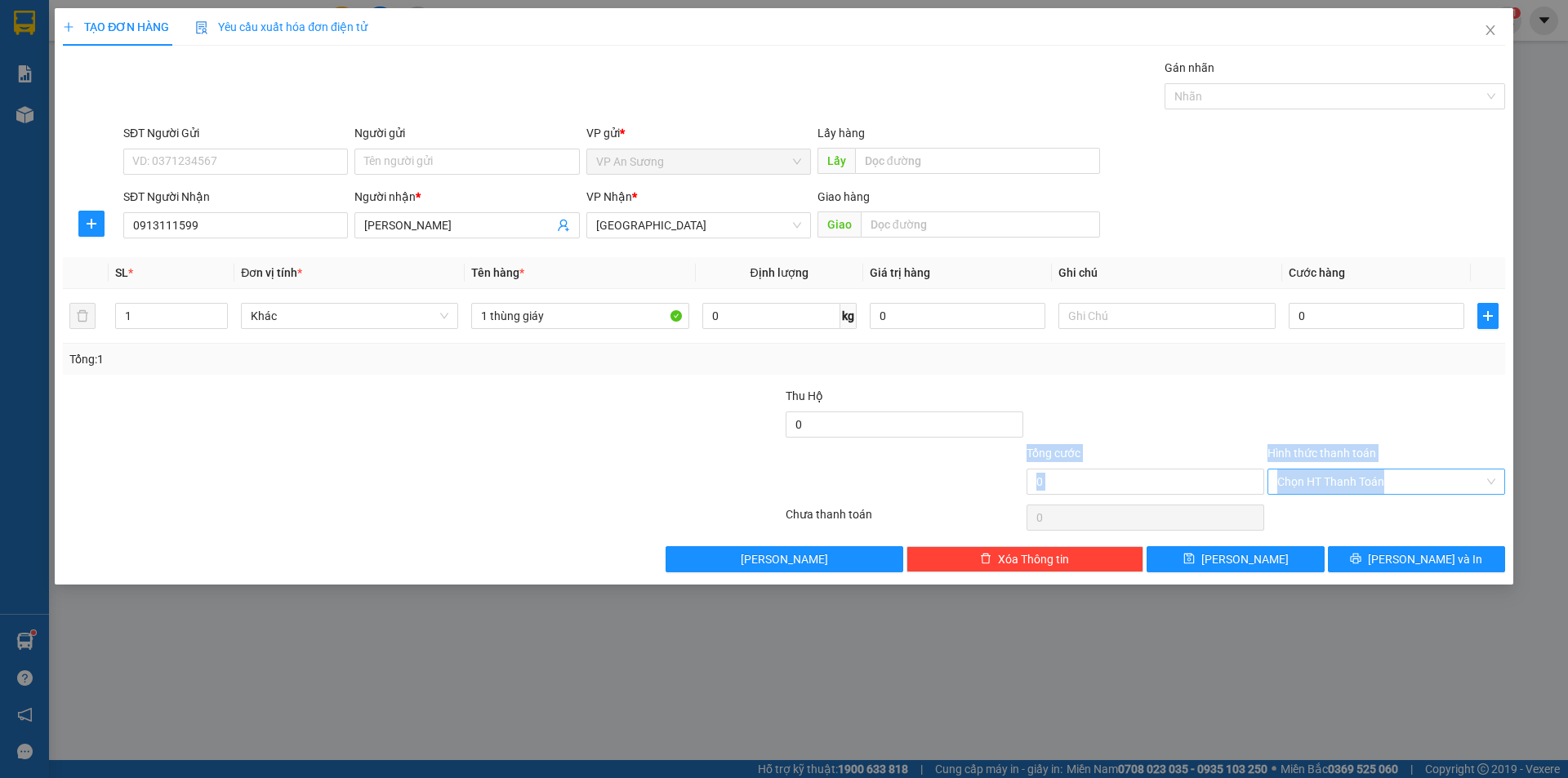
click at [1469, 389] on div at bounding box center [1386, 416] width 241 height 57
drag, startPoint x: 1443, startPoint y: 549, endPoint x: 1372, endPoint y: 533, distance: 72.8
click at [1443, 550] on button "[PERSON_NAME] và In" at bounding box center [1416, 559] width 177 height 26
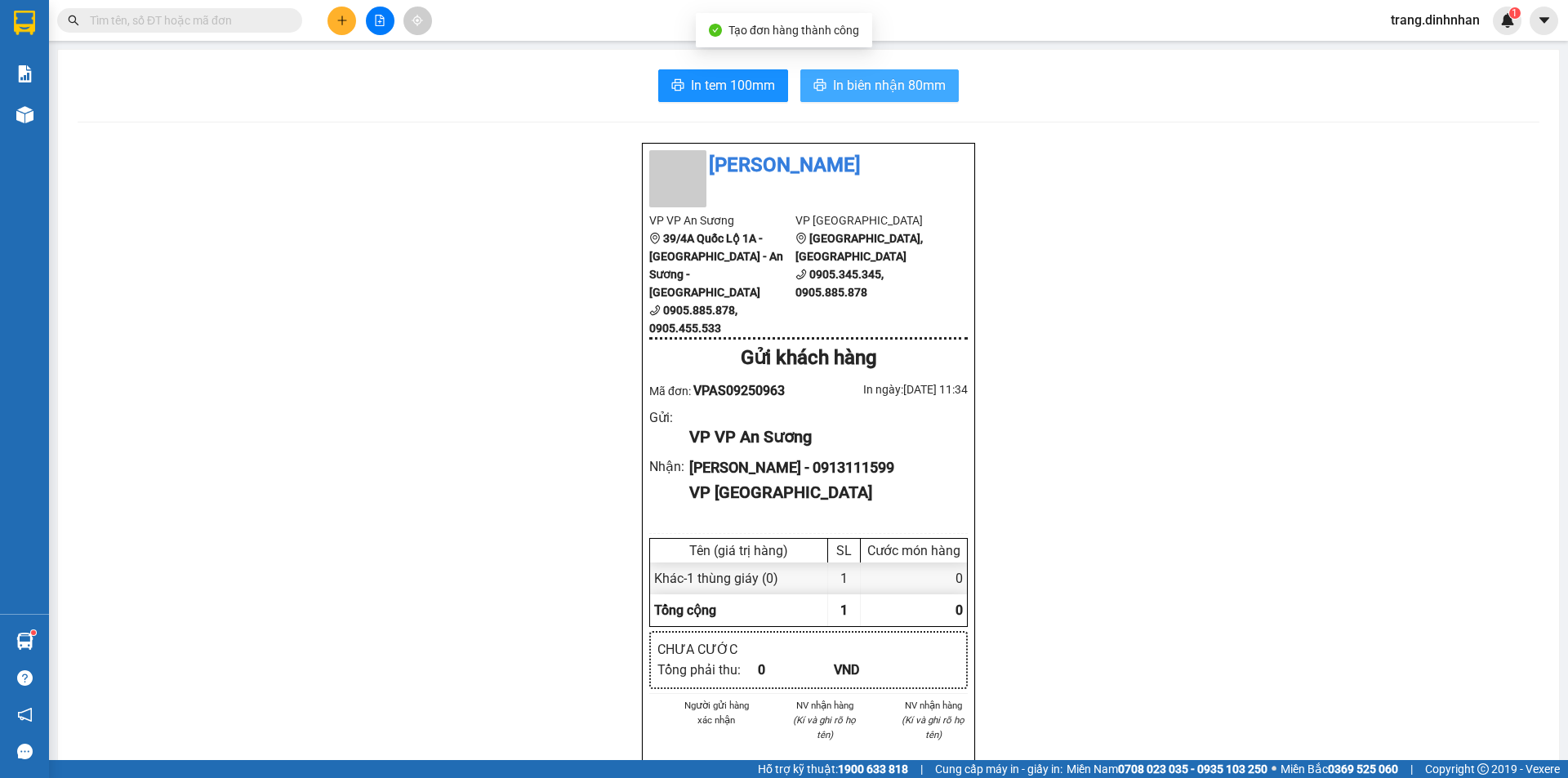
click at [816, 91] on icon "printer" at bounding box center [820, 85] width 13 height 13
click at [1483, 23] on span "trang.dinhnhan" at bounding box center [1435, 19] width 116 height 20
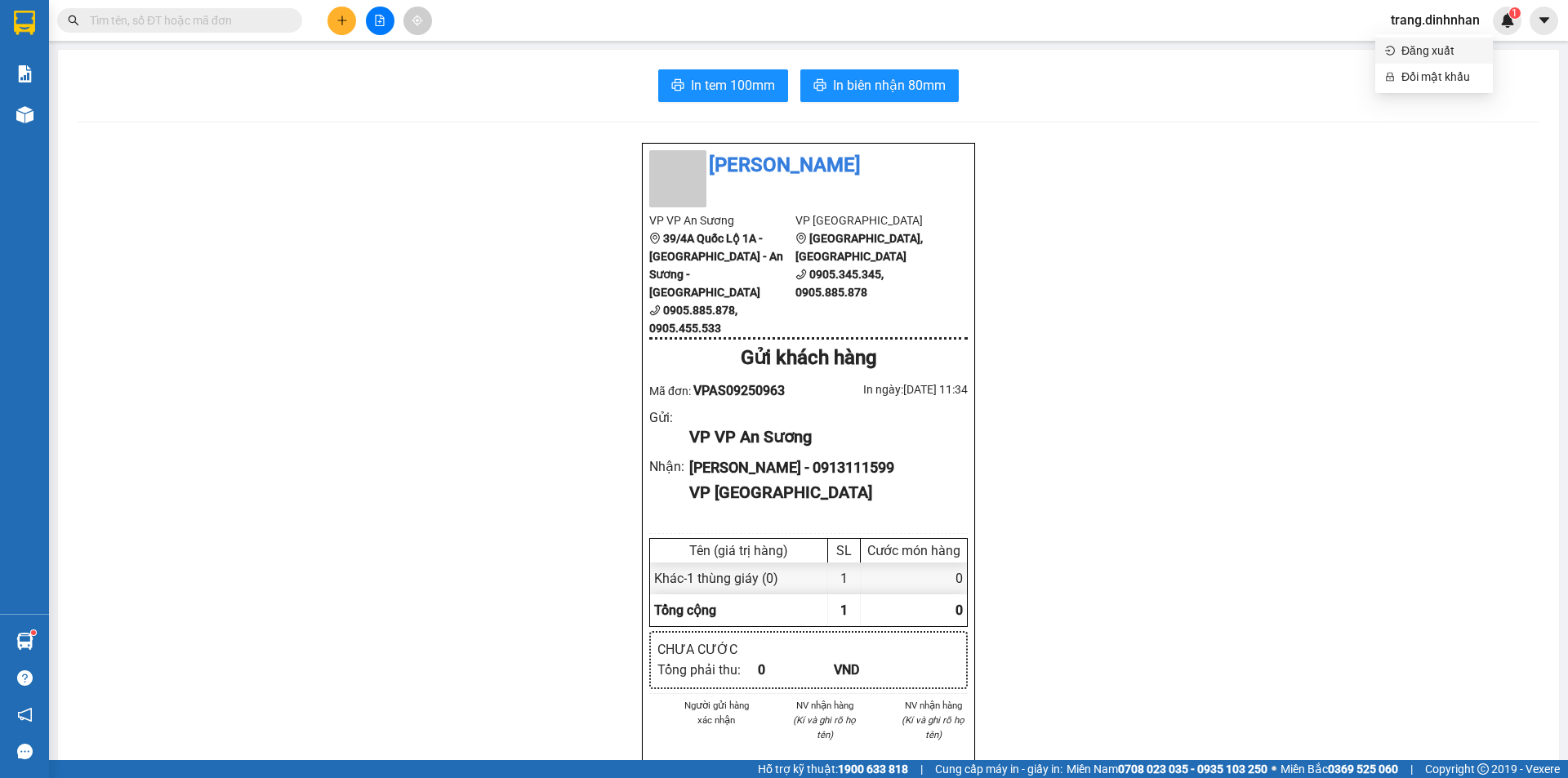
click at [1447, 53] on span "Đăng xuất" at bounding box center [1442, 51] width 81 height 18
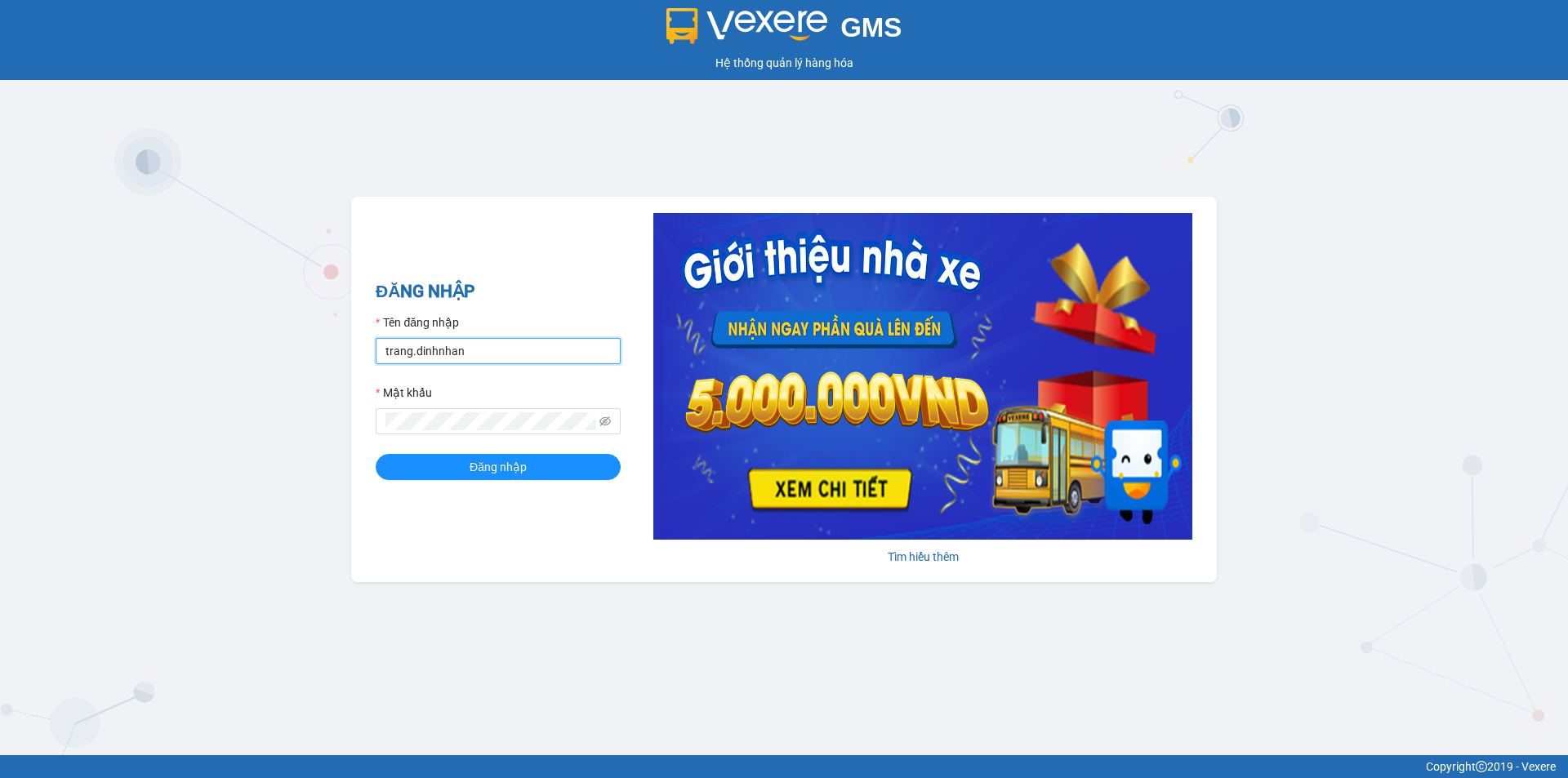
click at [459, 356] on input "trang.dinhnhan" at bounding box center [498, 351] width 245 height 26
type input "[PERSON_NAME].dinhnhan"
click at [486, 472] on span "Đăng nhập" at bounding box center [498, 466] width 57 height 18
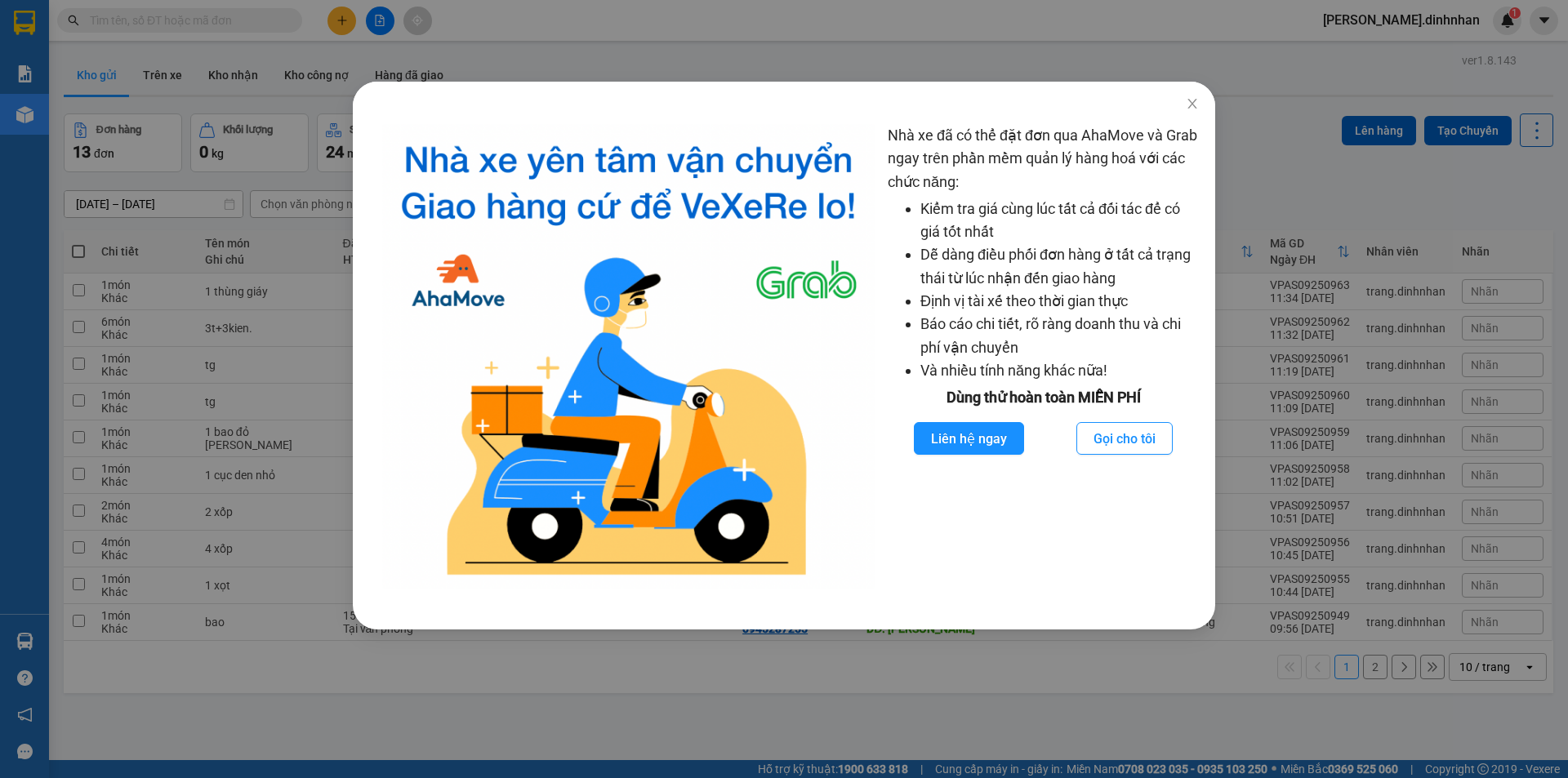
drag, startPoint x: 317, startPoint y: 689, endPoint x: 205, endPoint y: 224, distance: 478.3
click at [321, 682] on div "Nhà xe đã có thể đặt đơn qua AhaMove và Grab ngay trên phần mềm quản lý hàng ho…" at bounding box center [784, 389] width 1568 height 778
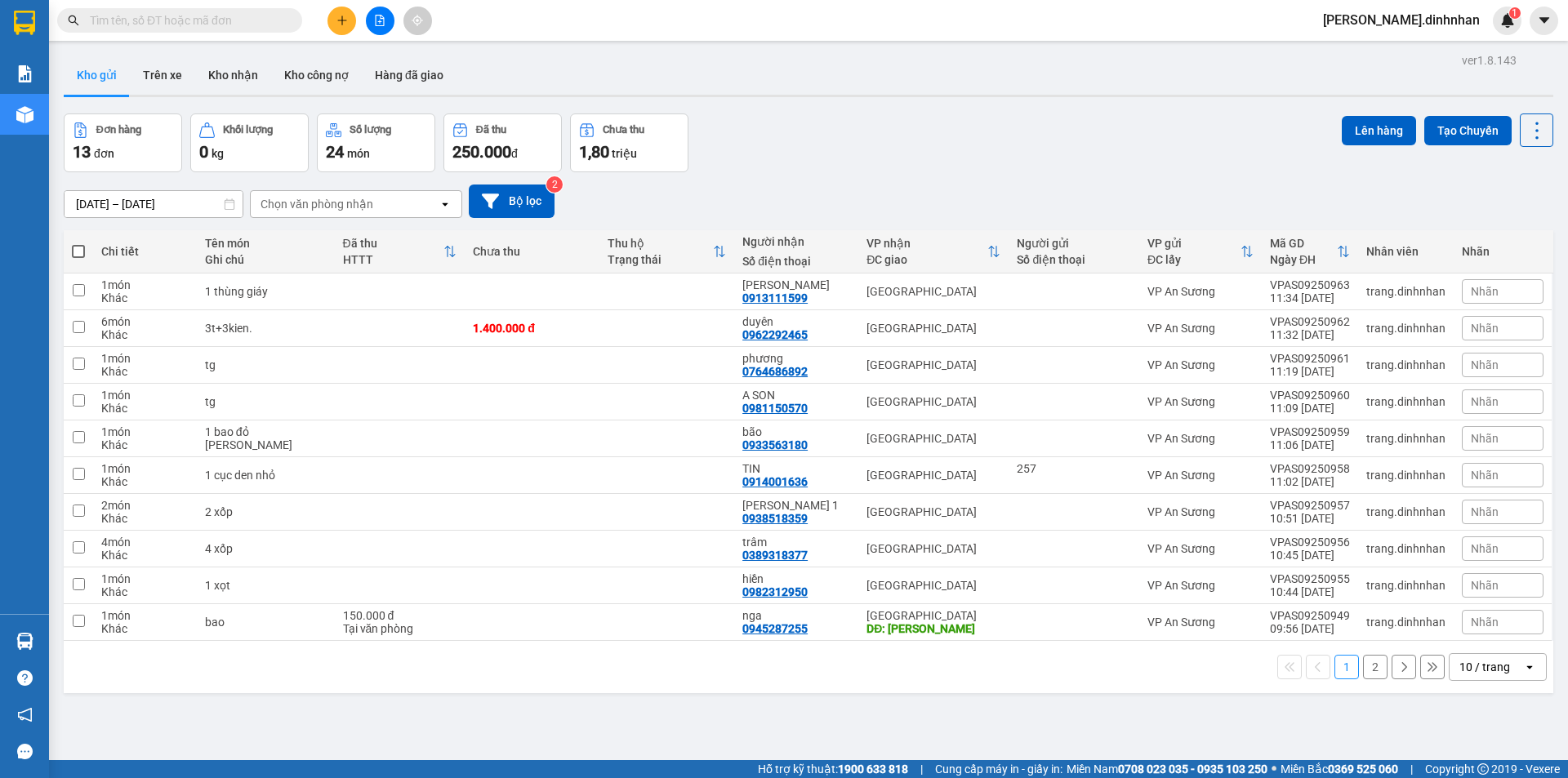
click at [211, 25] on input "text" at bounding box center [186, 20] width 193 height 18
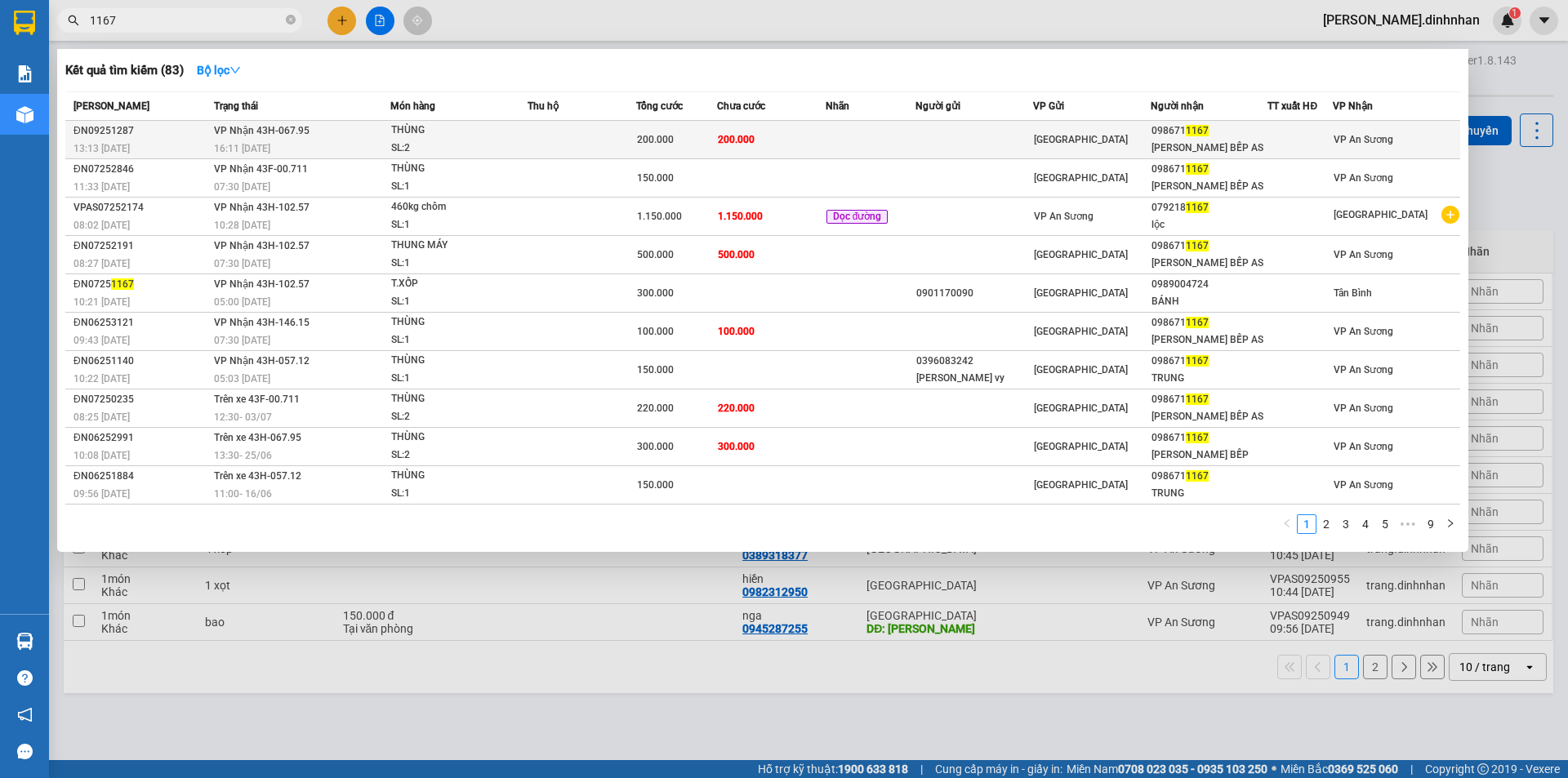
type input "1167"
click at [674, 151] on td "200.000" at bounding box center [677, 140] width 81 height 38
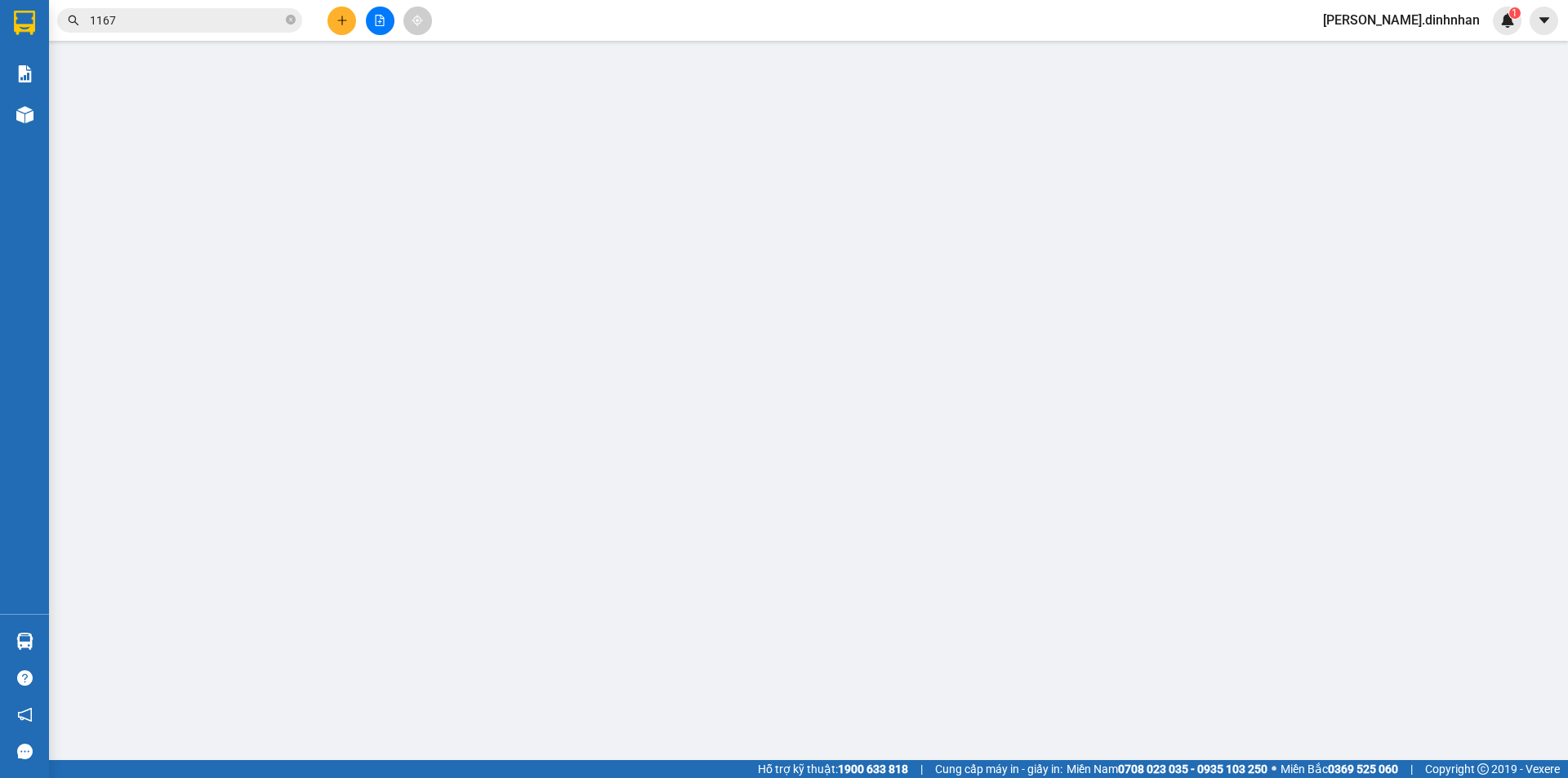
type input "0986711167"
type input "TRUNG BẾP AS"
type input "200.000"
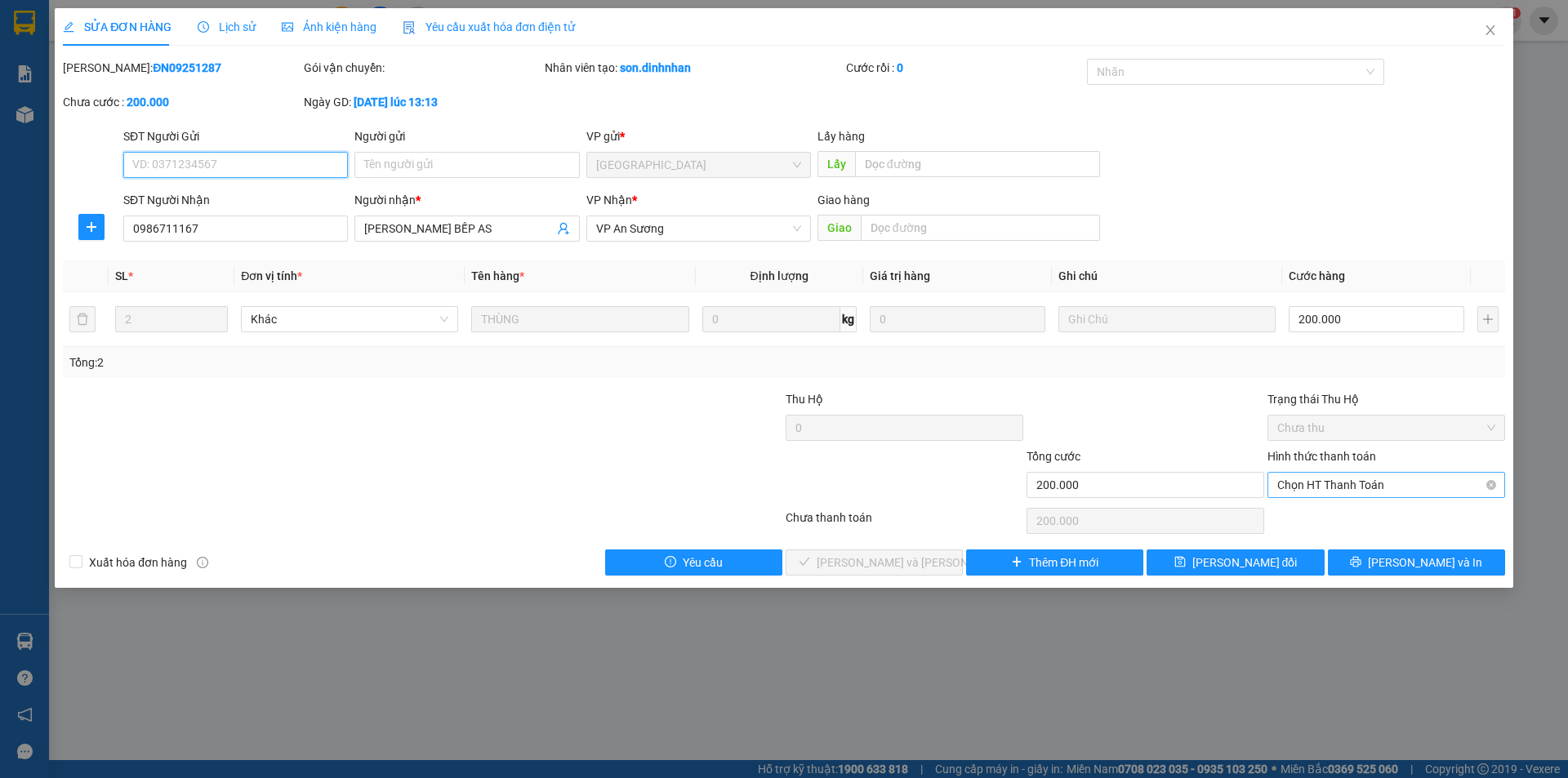
click at [1345, 481] on span "Chọn HT Thanh Toán" at bounding box center [1386, 486] width 218 height 25
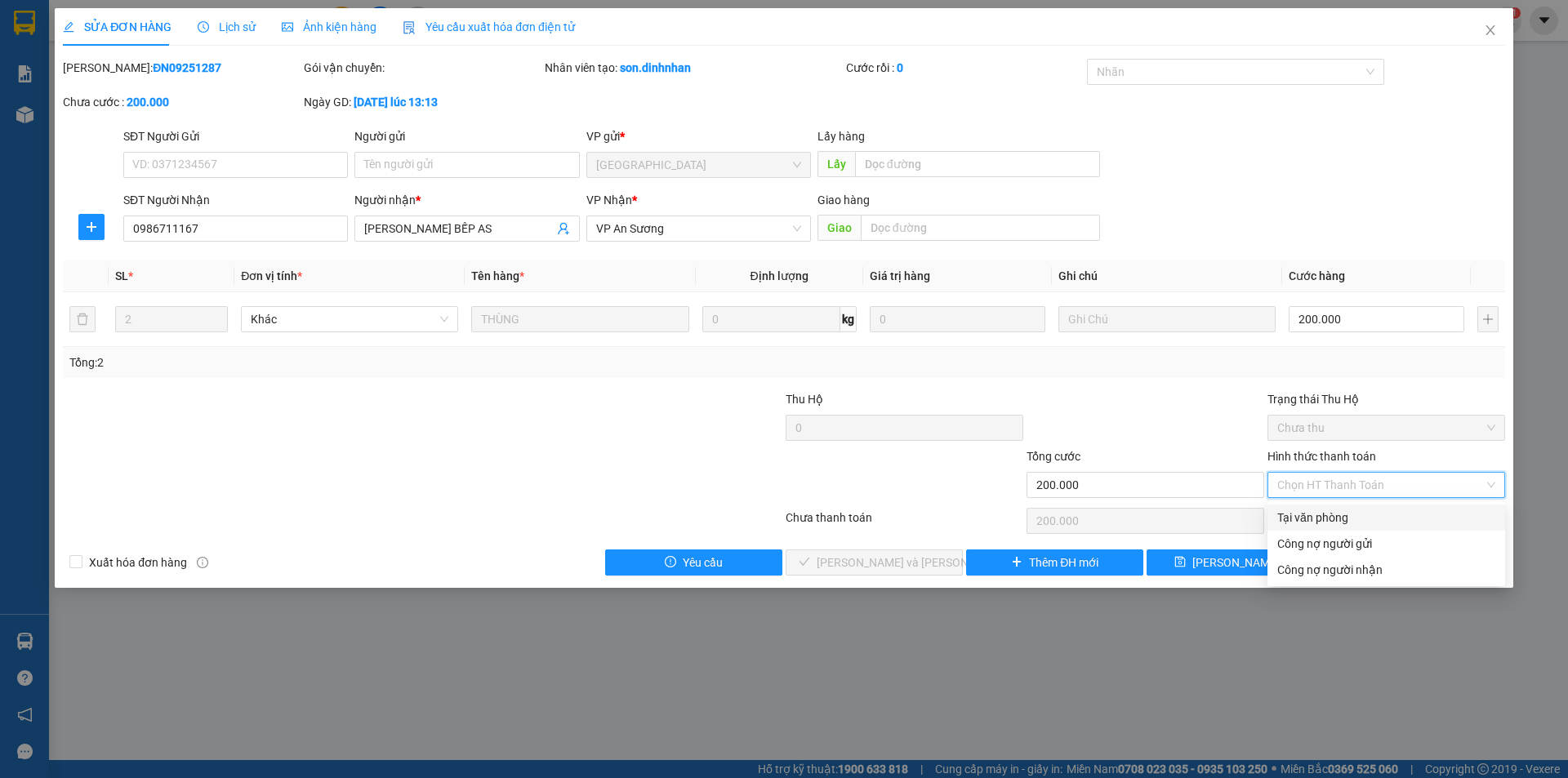
click at [1342, 529] on div "Tại văn phòng" at bounding box center [1385, 517] width 238 height 26
type input "0"
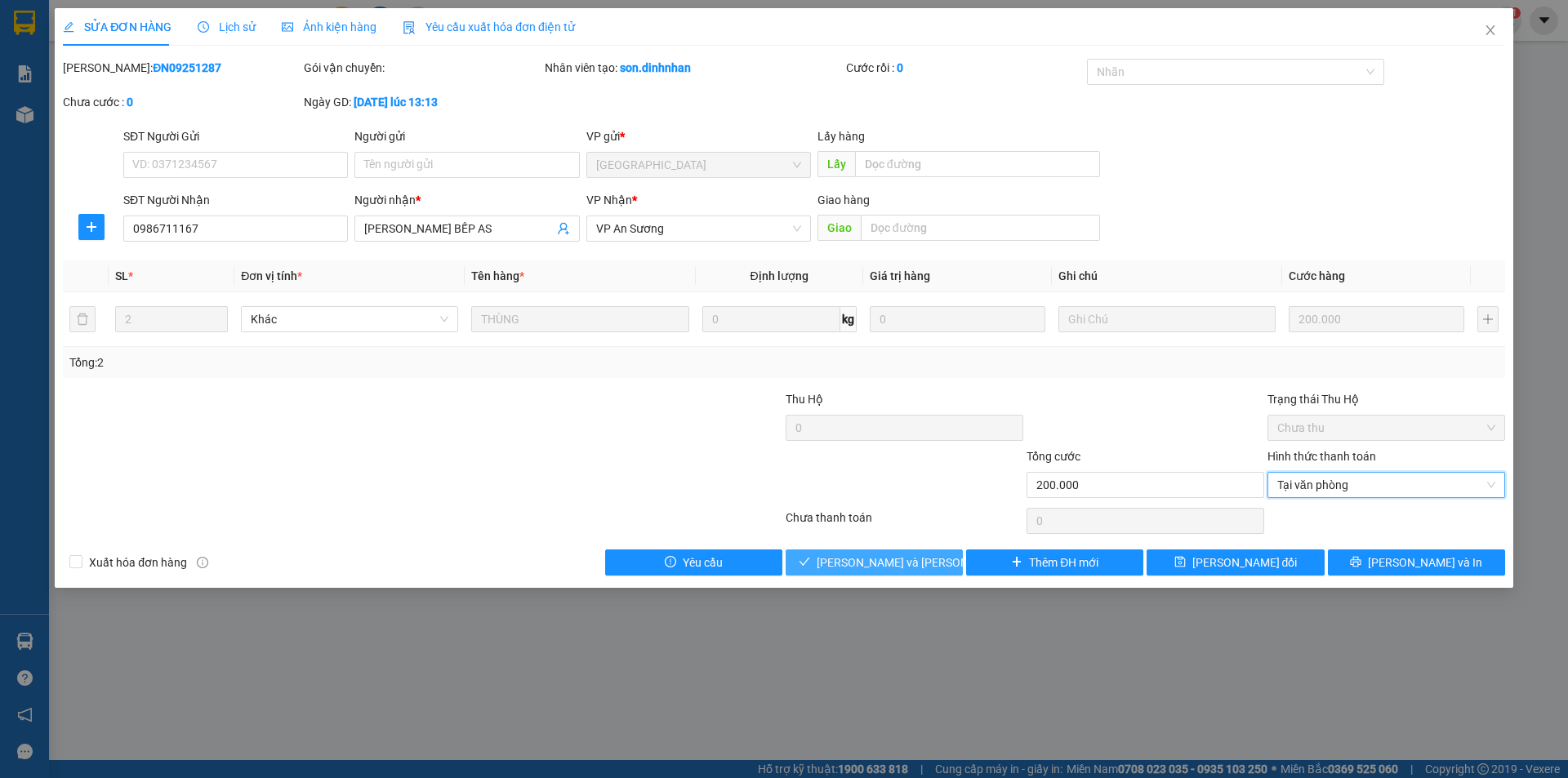
click at [934, 573] on button "Lưu và Giao hàng" at bounding box center [873, 562] width 177 height 26
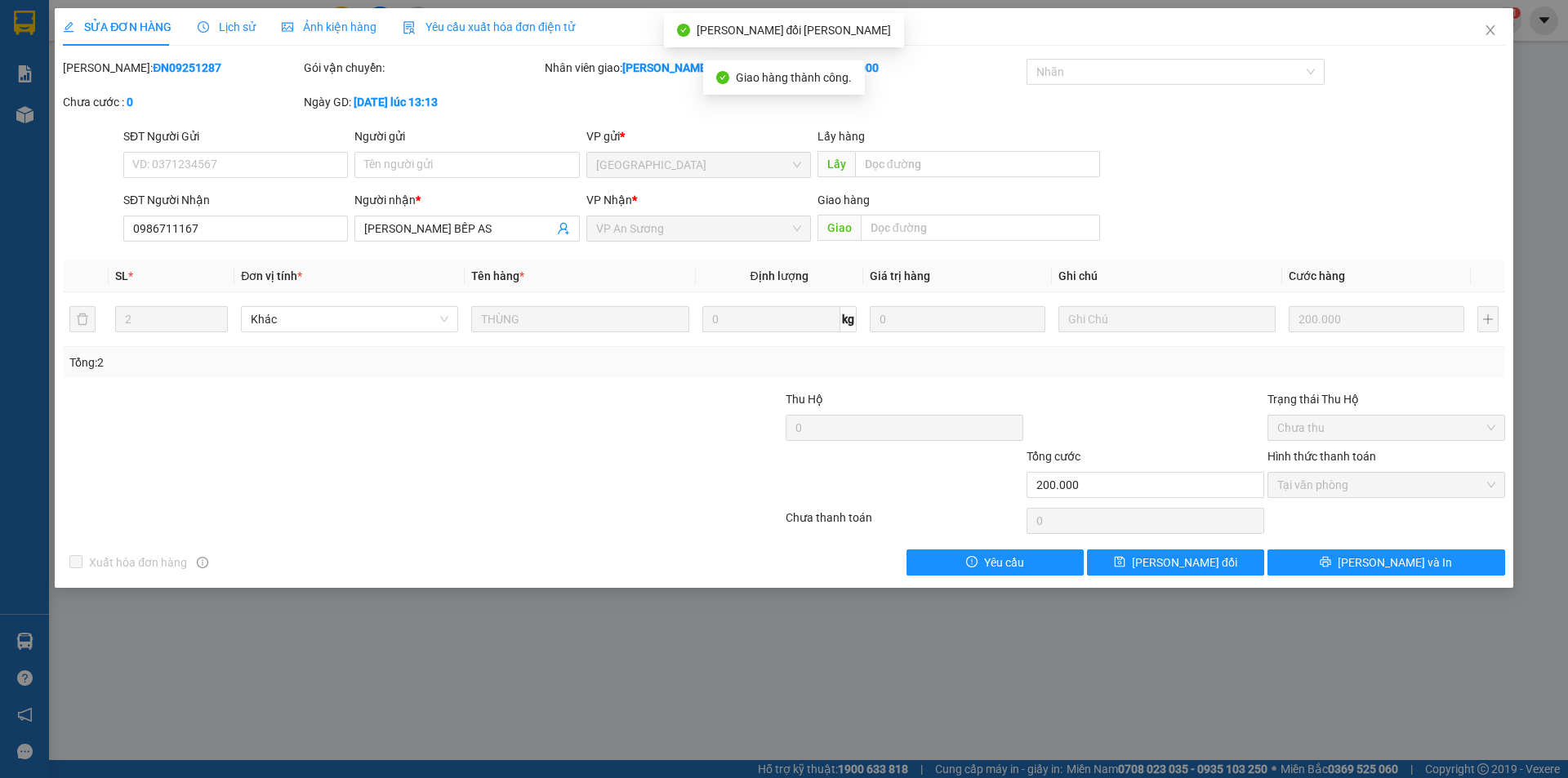
click at [1398, 576] on div "SỬA ĐƠN HÀNG Lịch sử Ảnh kiện hàng Yêu cầu xuất hóa đơn điện tử Total Paid Fee …" at bounding box center [784, 298] width 1458 height 580
click at [1458, 548] on div "Total Paid Fee 200.000 Total UnPaid Fee 0 Cash Collection Total Fee Mã ĐH: ĐN09…" at bounding box center [784, 317] width 1442 height 517
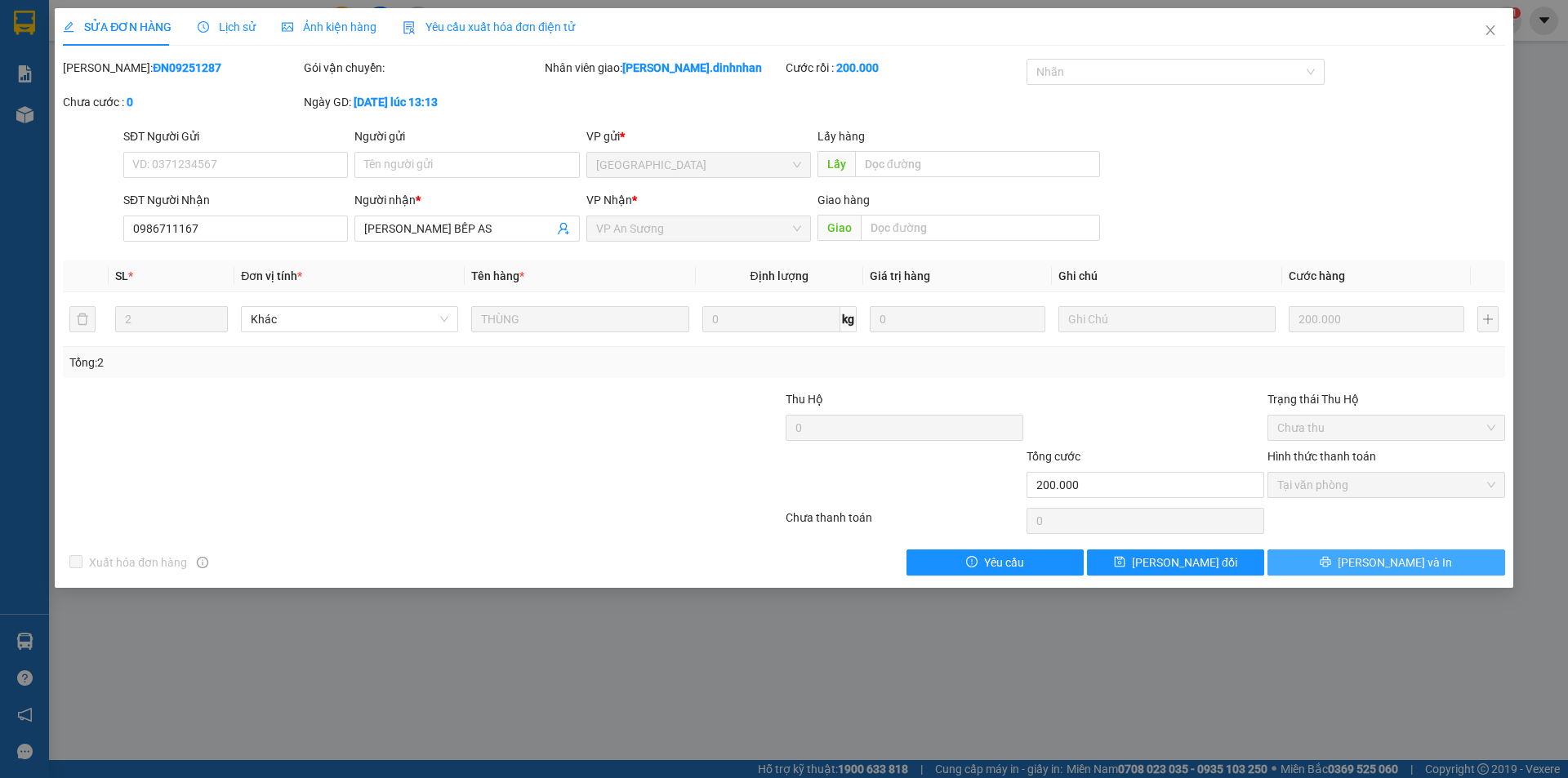
click at [1445, 566] on button "[PERSON_NAME] và In" at bounding box center [1385, 562] width 238 height 26
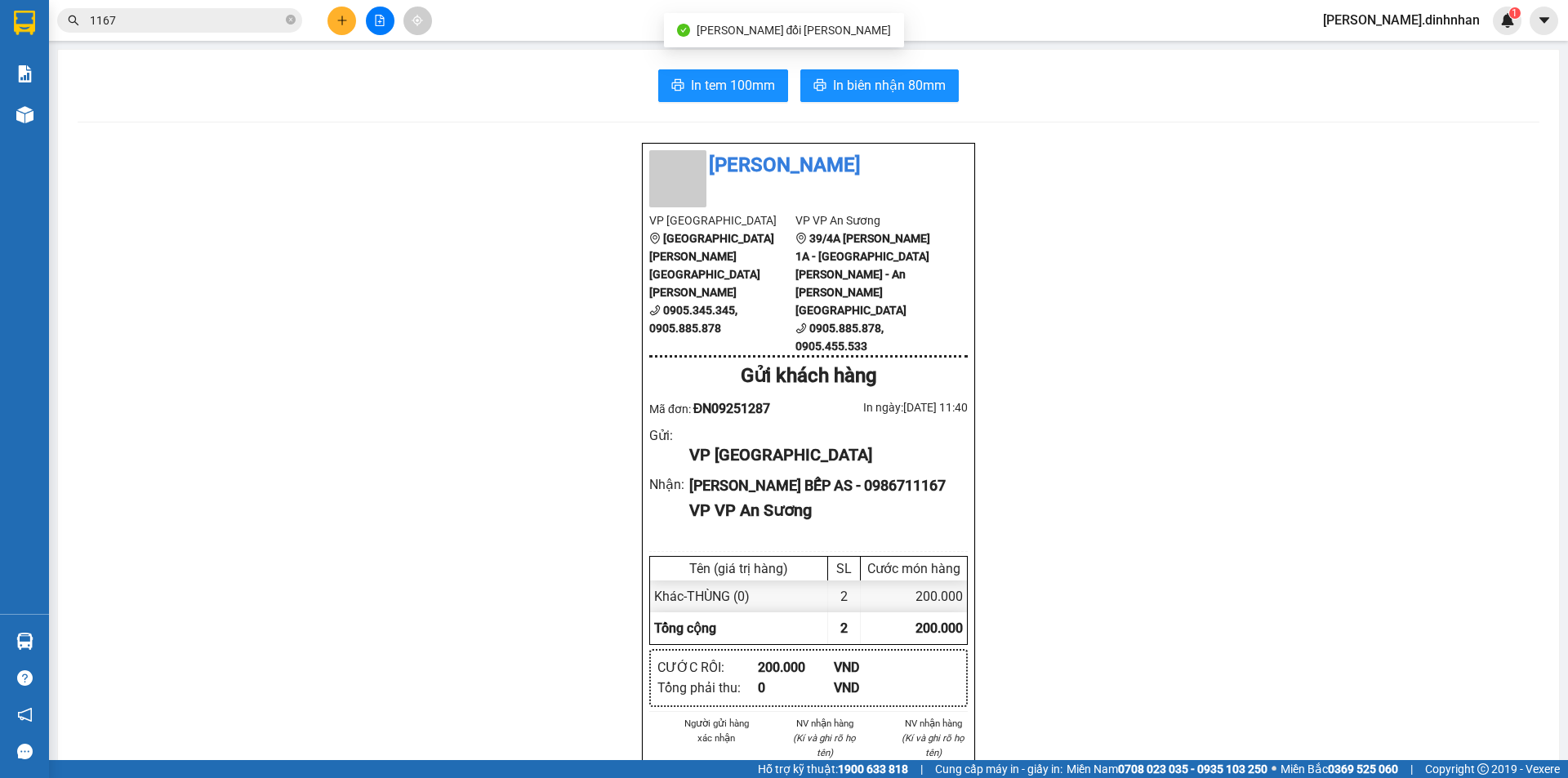
click at [935, 64] on div "In tem 100mm In biên nhận 80mm Đình Nhân VP Đà Nẵng 166 Đường Điện Biên Phủ, Ph…" at bounding box center [808, 655] width 1501 height 1211
click at [930, 83] on span "In biên nhận 80mm" at bounding box center [890, 85] width 113 height 20
